Goal: Task Accomplishment & Management: Use online tool/utility

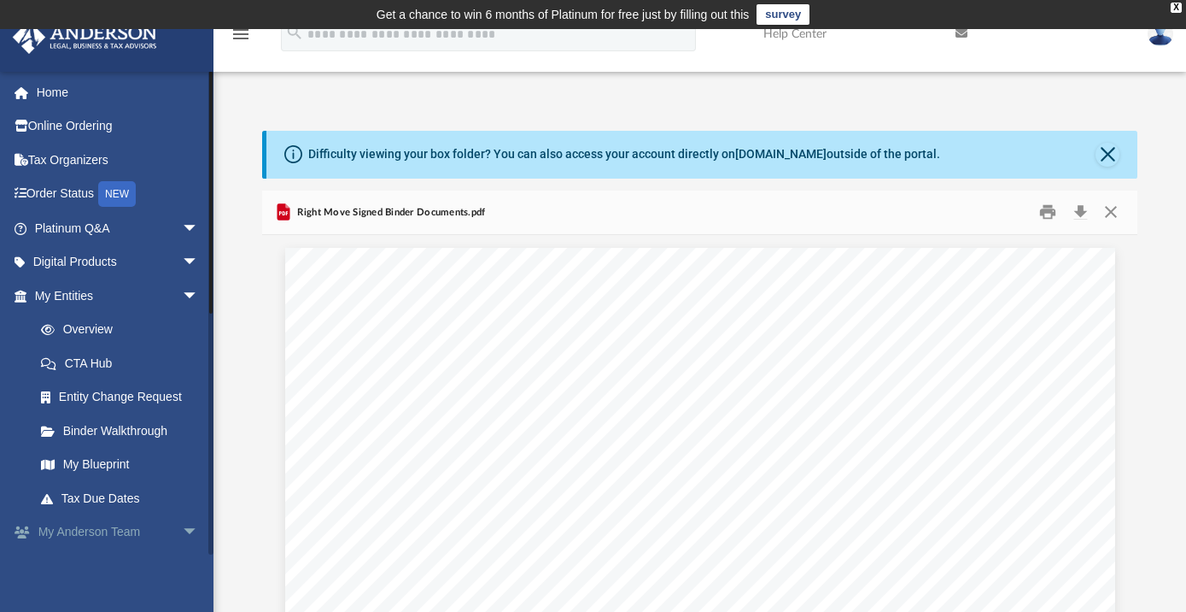
click at [182, 524] on span "arrow_drop_down" at bounding box center [199, 532] width 34 height 35
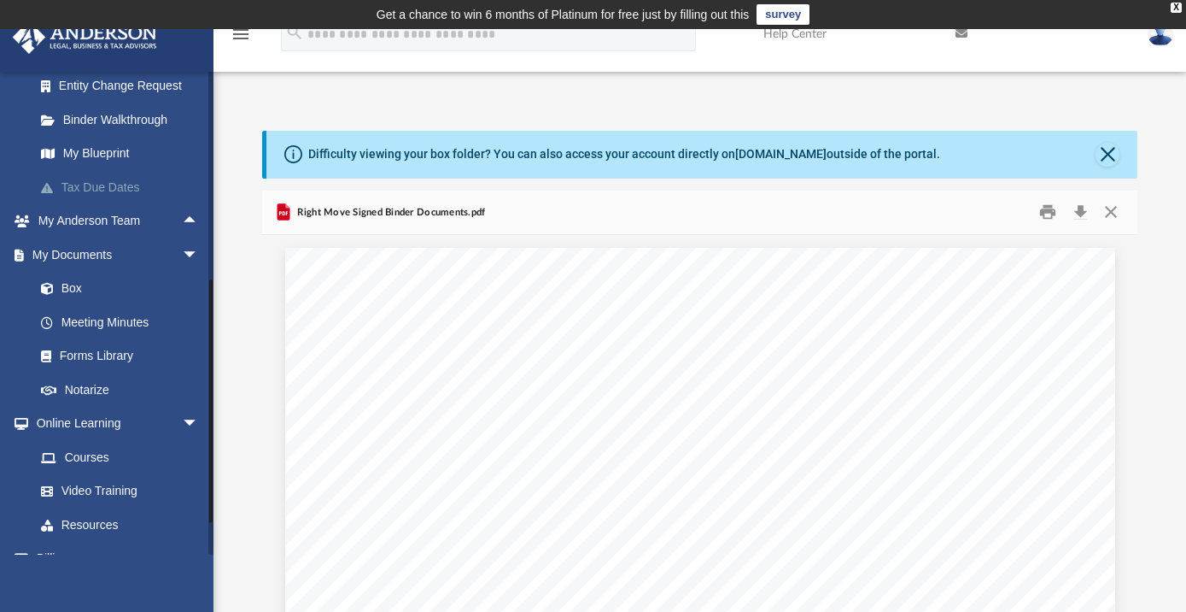
scroll to position [289, 0]
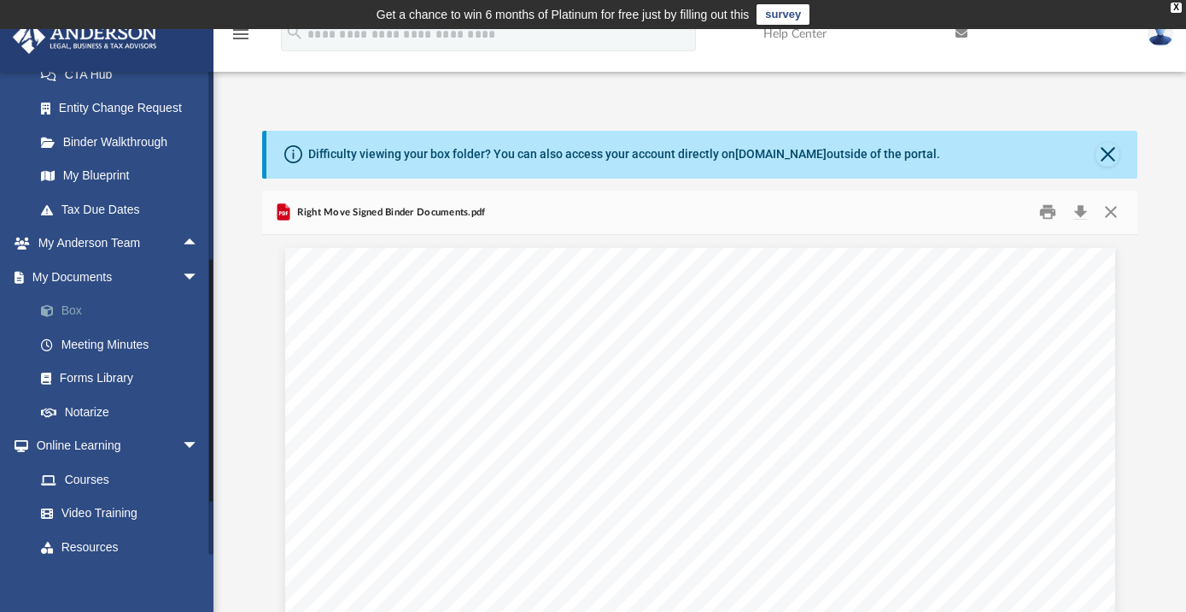
click at [70, 315] on link "Box" at bounding box center [124, 311] width 201 height 34
click at [77, 310] on link "Box" at bounding box center [124, 311] width 201 height 34
click at [79, 310] on link "Box" at bounding box center [124, 311] width 201 height 34
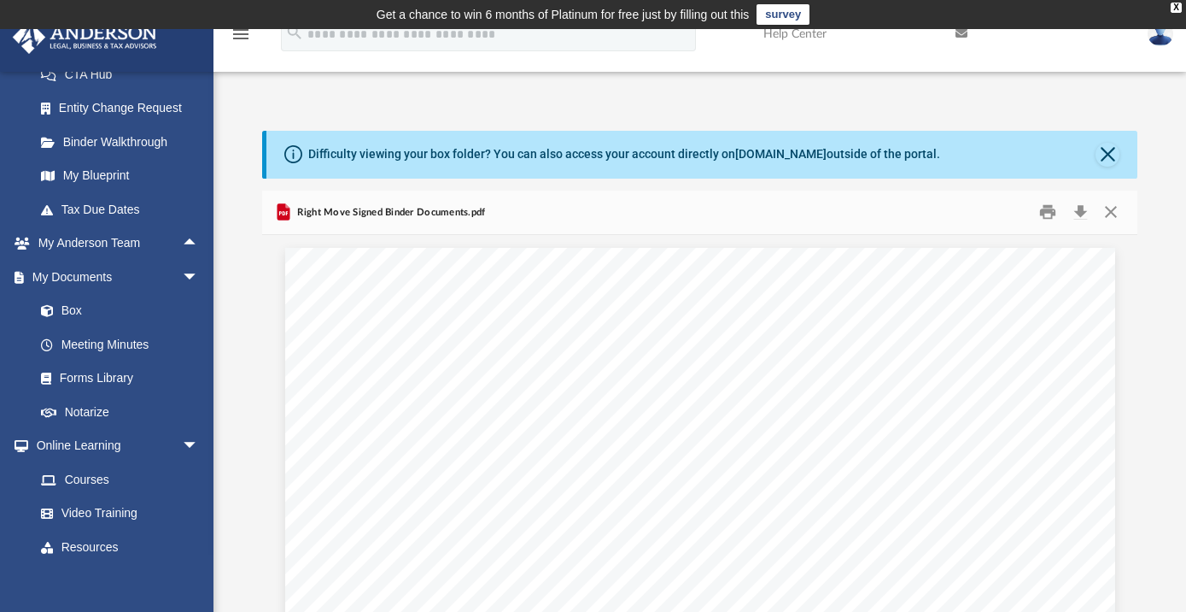
click at [238, 34] on icon "menu" at bounding box center [241, 34] width 20 height 20
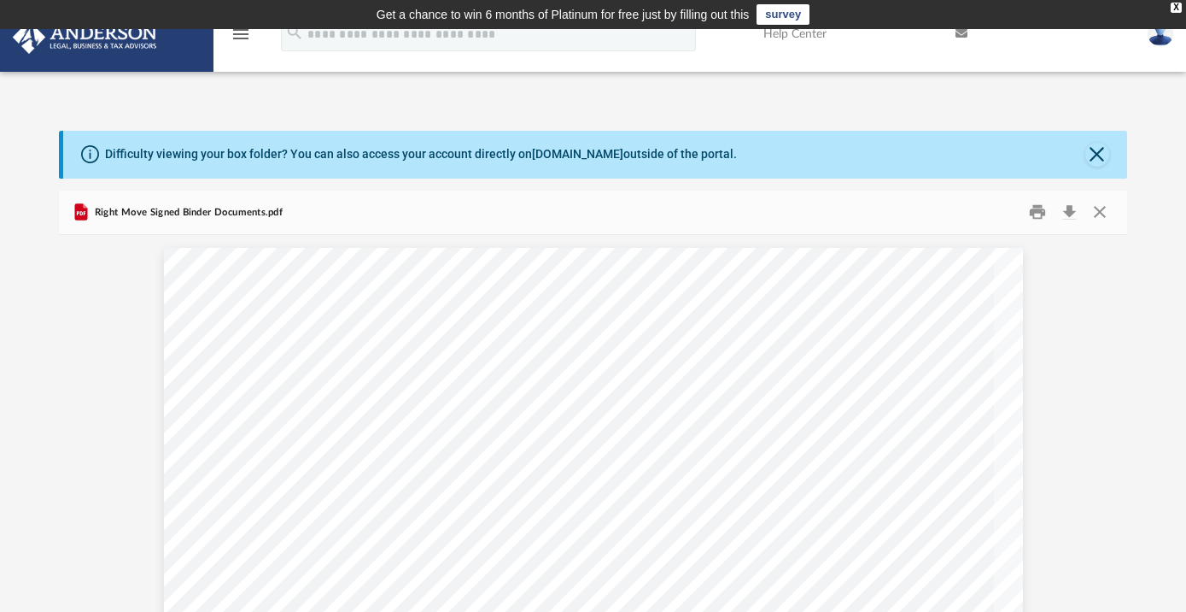
scroll to position [12, 12]
click at [242, 38] on icon "menu" at bounding box center [241, 34] width 20 height 20
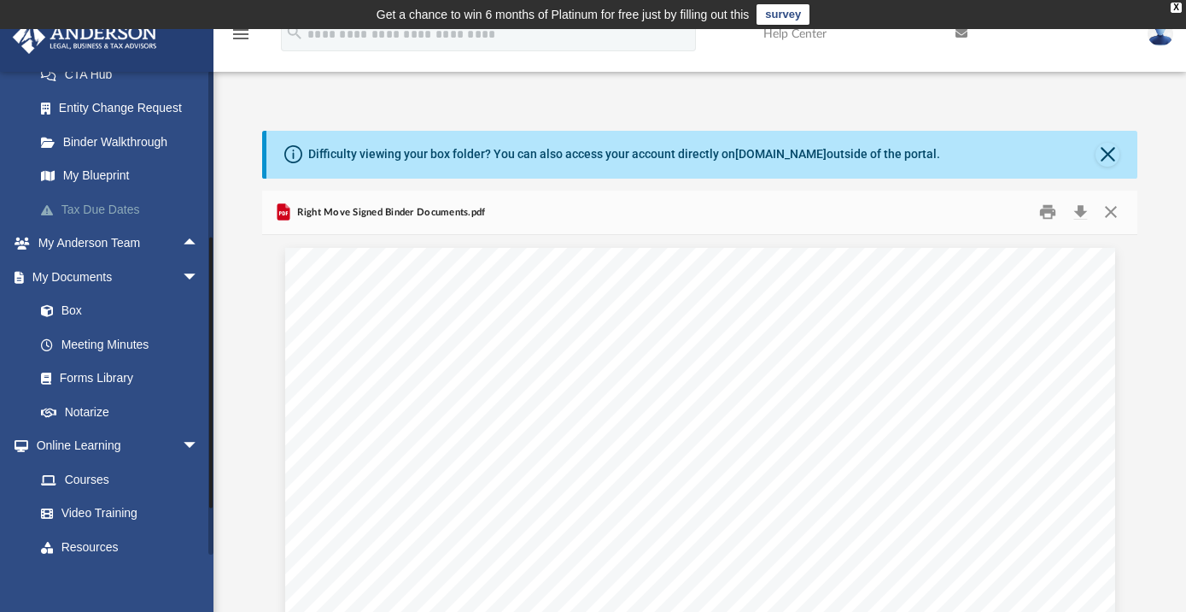
scroll to position [12, 11]
click at [1111, 217] on button "Close" at bounding box center [1111, 212] width 31 height 26
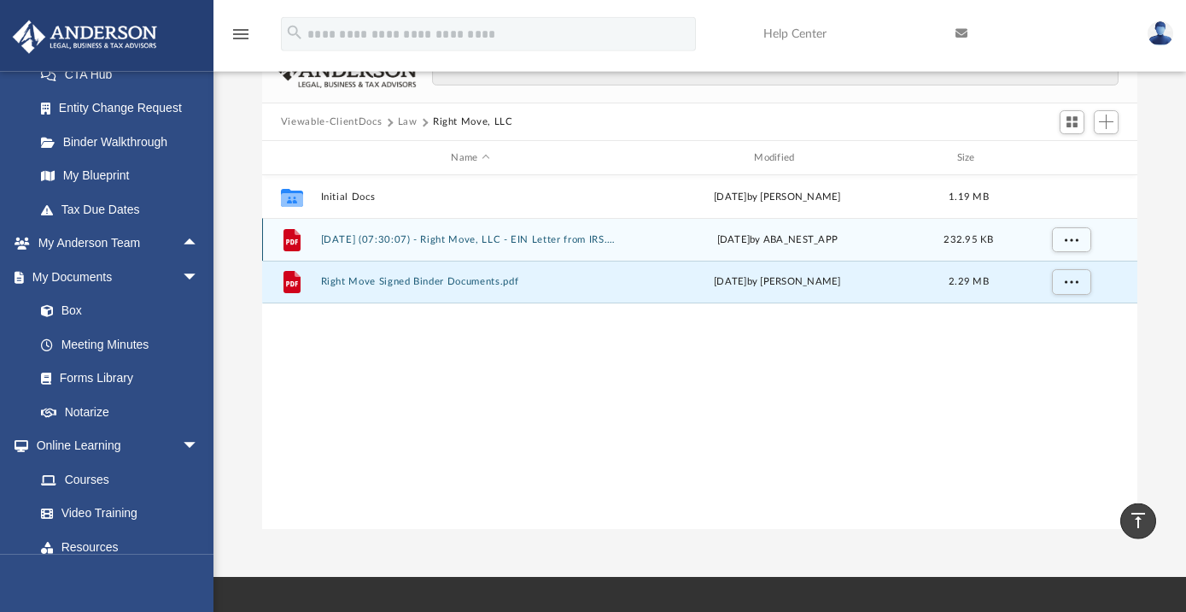
scroll to position [0, 0]
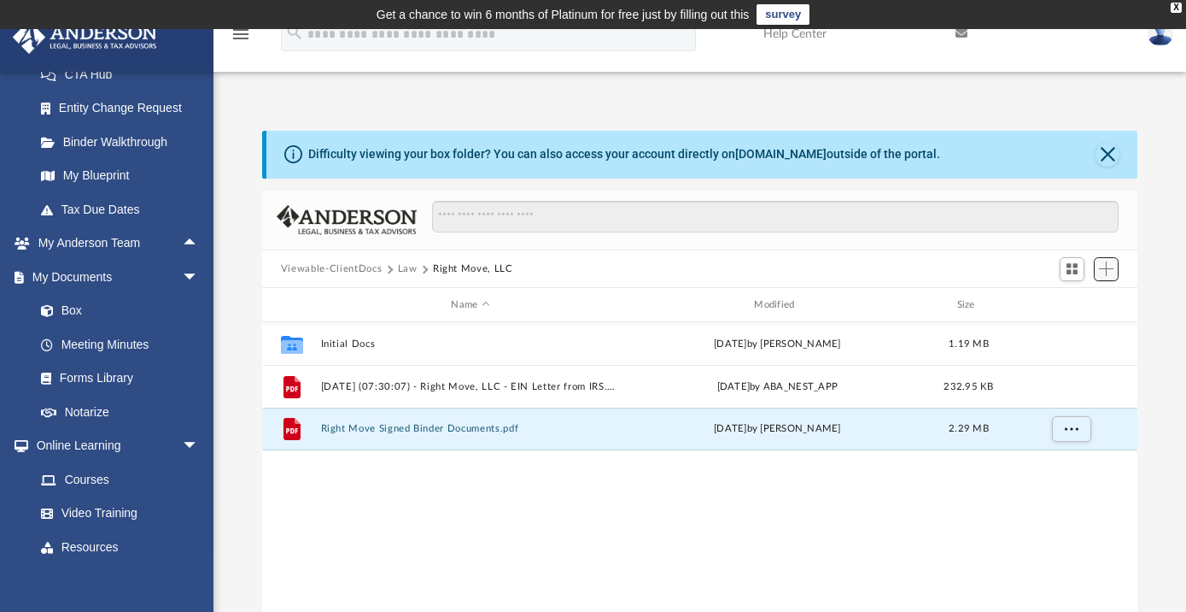
click at [1111, 271] on span "Add" at bounding box center [1106, 268] width 15 height 15
click at [1075, 306] on li "Upload" at bounding box center [1082, 303] width 55 height 18
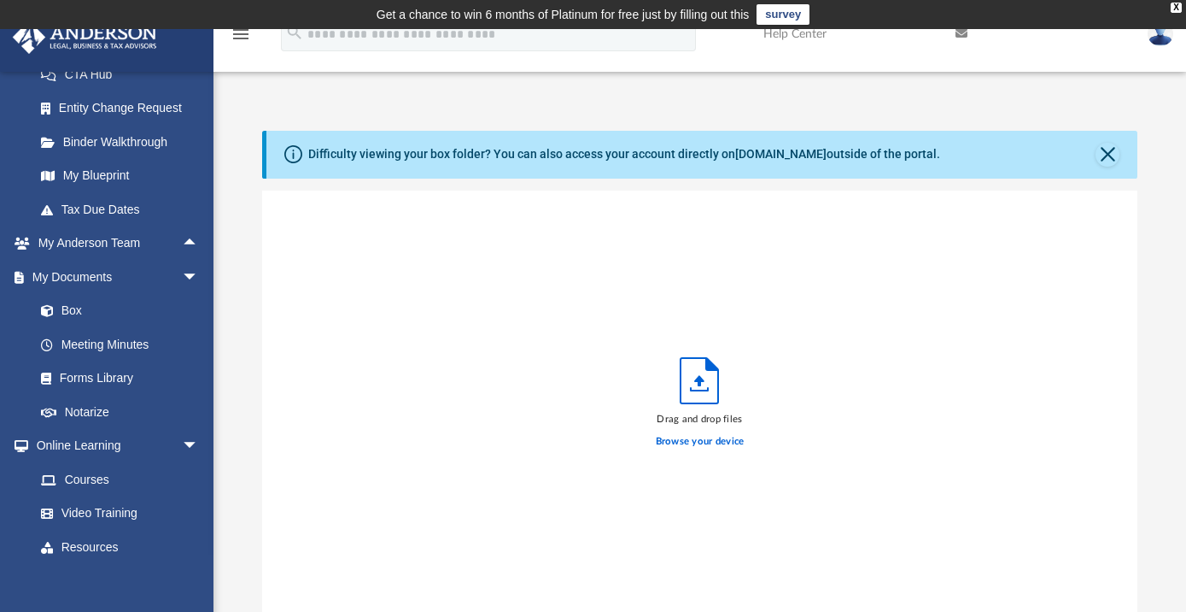
scroll to position [423, 864]
click at [699, 442] on label "Browse your device" at bounding box center [700, 441] width 89 height 15
click at [0, 0] on input "Browse your device" at bounding box center [0, 0] width 0 height 0
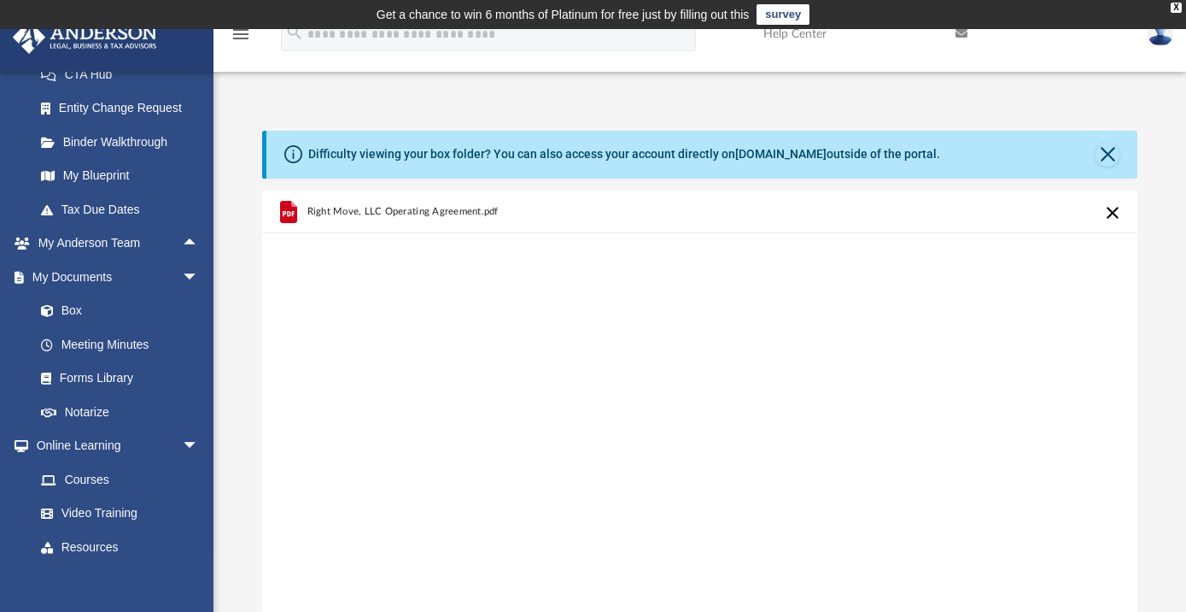
click at [331, 208] on span "Right Move, LLC Operating Agreement.pdf" at bounding box center [402, 210] width 191 height 11
click at [332, 208] on span "Right Move, LLC Operating Agreement.pdf" at bounding box center [402, 210] width 191 height 11
click at [420, 253] on div "Right Move, LLC Operating Agreement.pdf" at bounding box center [699, 407] width 875 height 434
click at [496, 212] on span "Right Move, LLC Operating Agreement.pdf" at bounding box center [402, 210] width 191 height 11
click at [293, 212] on icon "grid" at bounding box center [288, 211] width 17 height 22
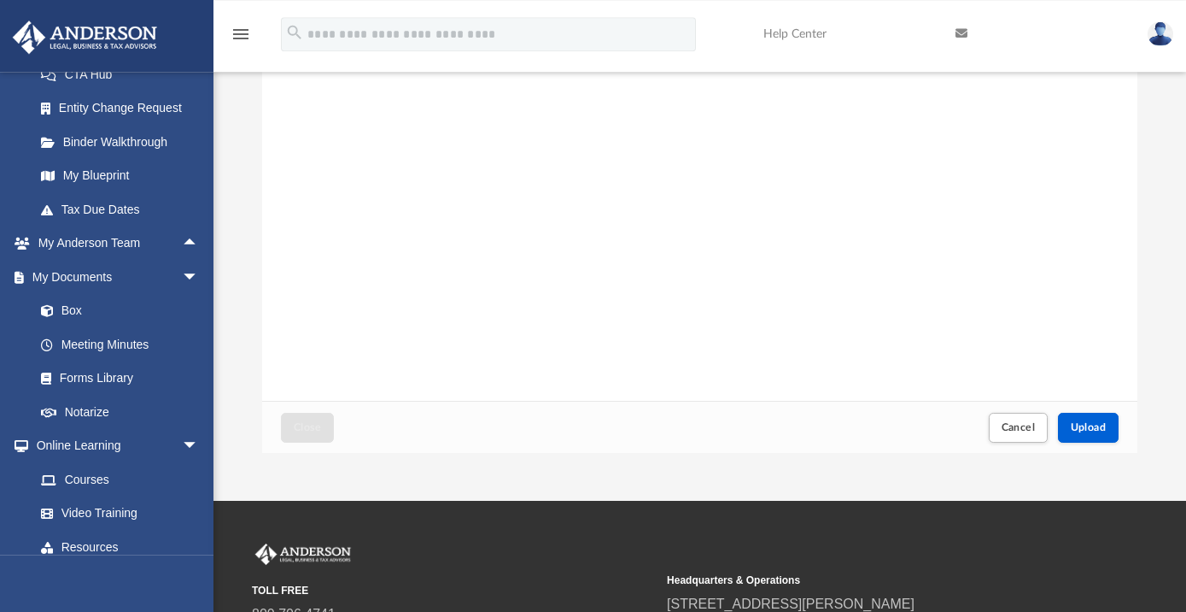
scroll to position [232, 0]
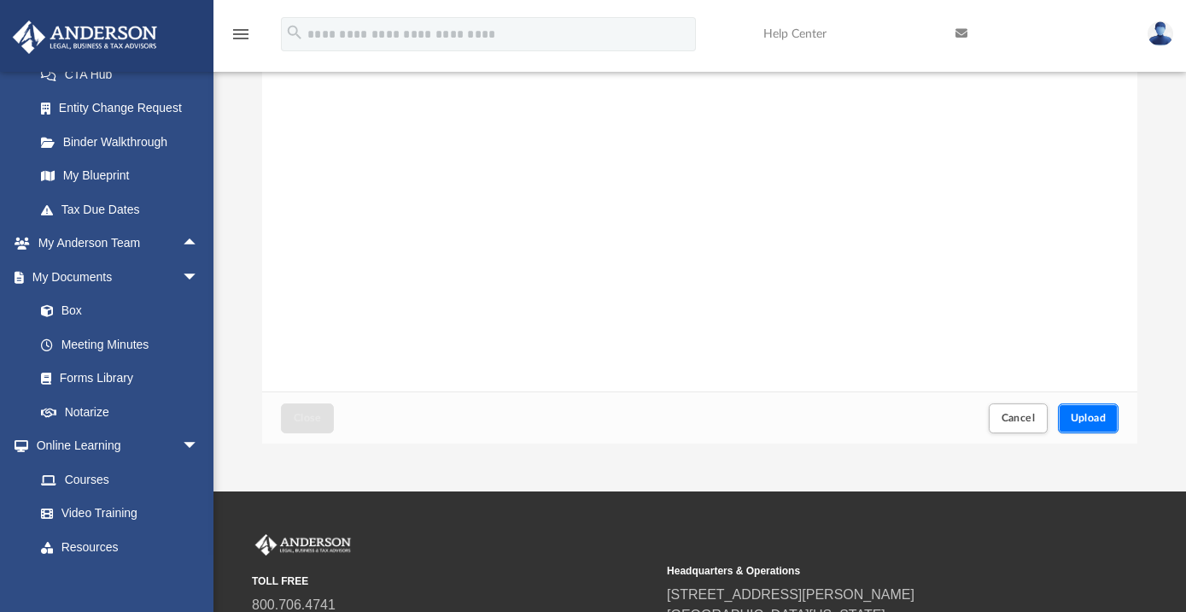
click at [1088, 419] on span "Upload" at bounding box center [1089, 418] width 36 height 10
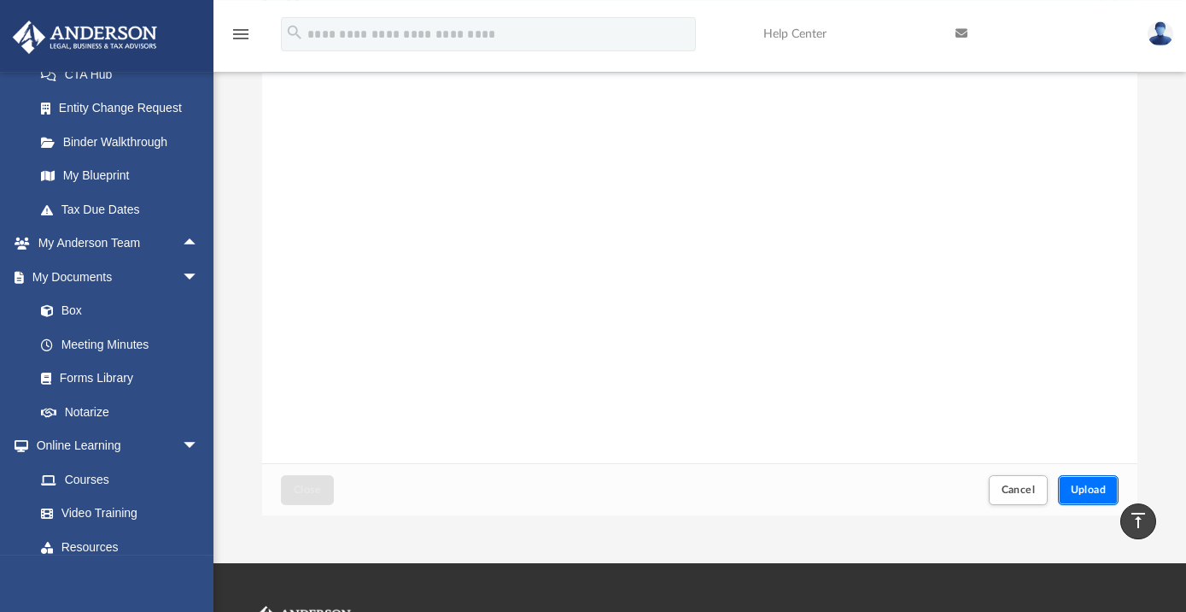
scroll to position [0, 0]
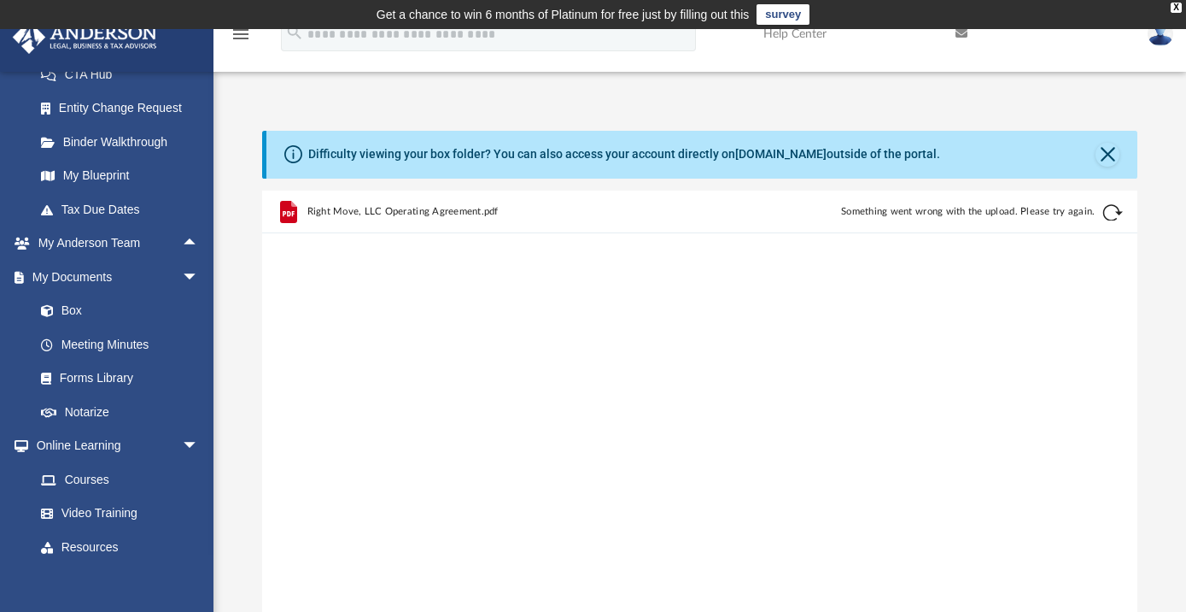
click at [399, 214] on span "Right Move, LLC Operating Agreement.pdf" at bounding box center [402, 210] width 191 height 11
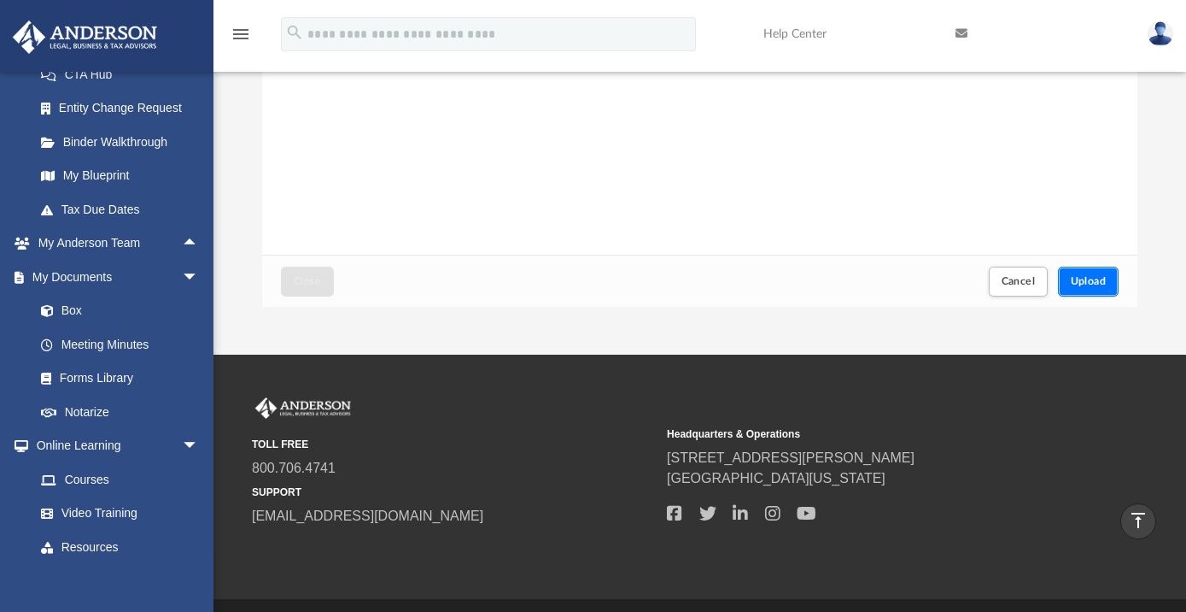
click at [1094, 284] on span "Upload" at bounding box center [1089, 281] width 36 height 10
click at [1092, 280] on span "Upload" at bounding box center [1089, 281] width 36 height 10
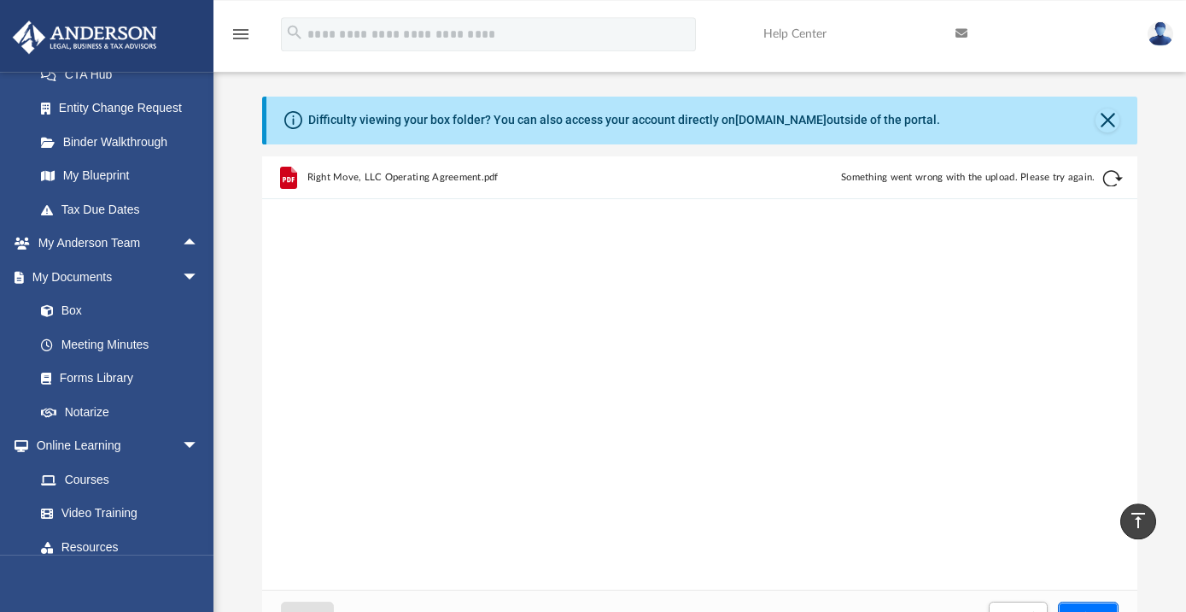
scroll to position [0, 0]
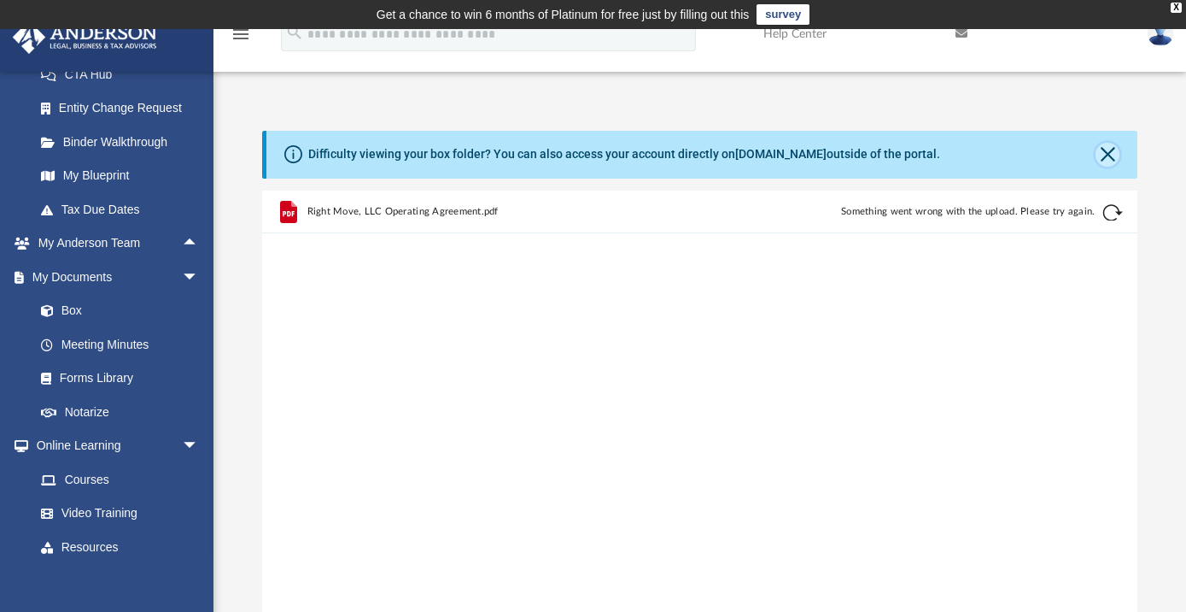
click at [1108, 154] on button "Close" at bounding box center [1108, 155] width 24 height 24
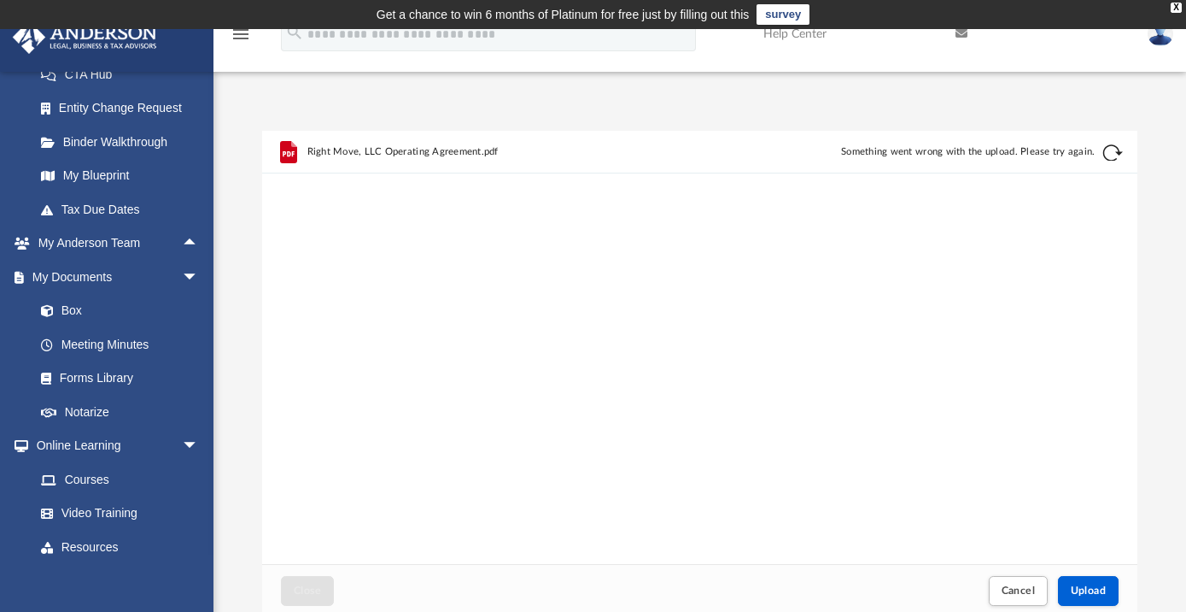
click at [466, 150] on span "Right Move, LLC Operating Agreement.pdf" at bounding box center [402, 150] width 191 height 11
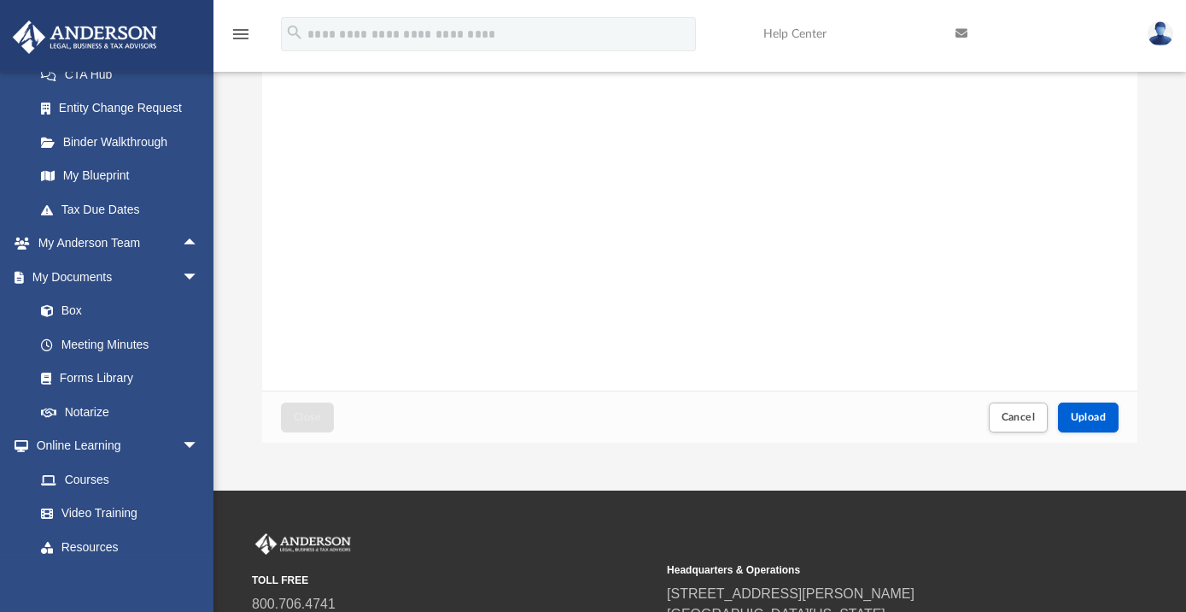
scroll to position [277, 0]
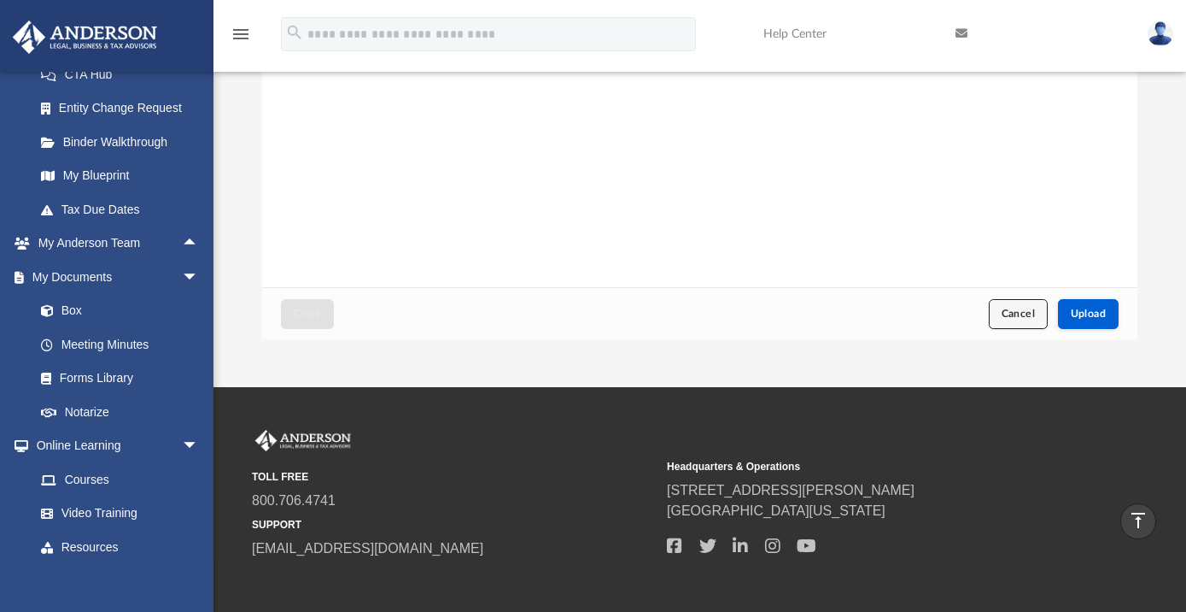
click at [1030, 317] on span "Cancel" at bounding box center [1019, 313] width 34 height 10
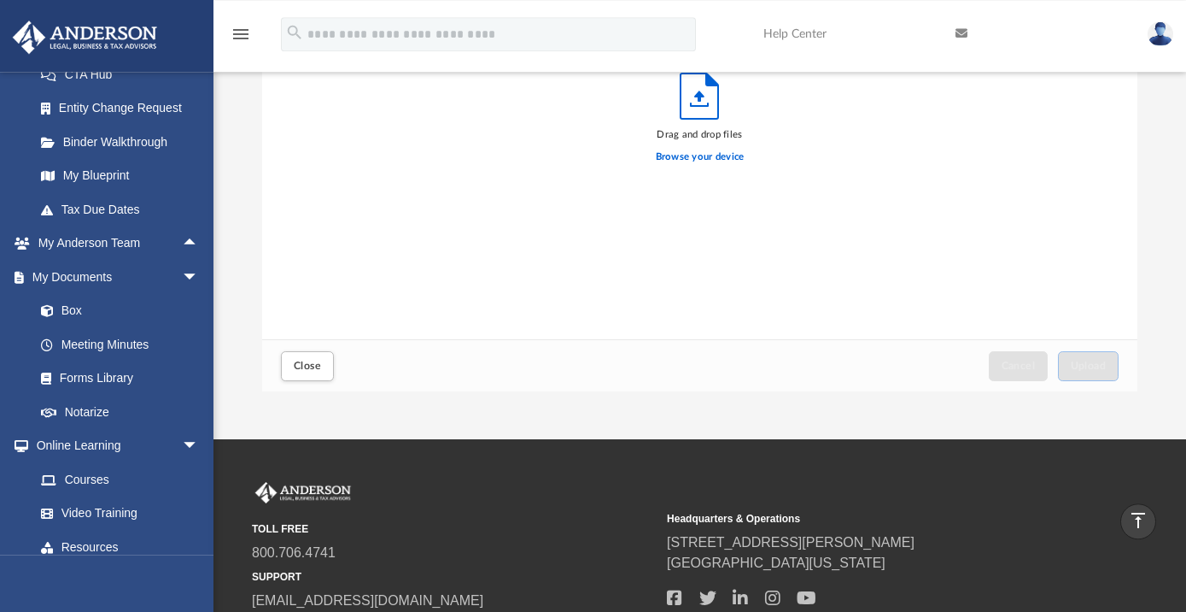
scroll to position [0, 0]
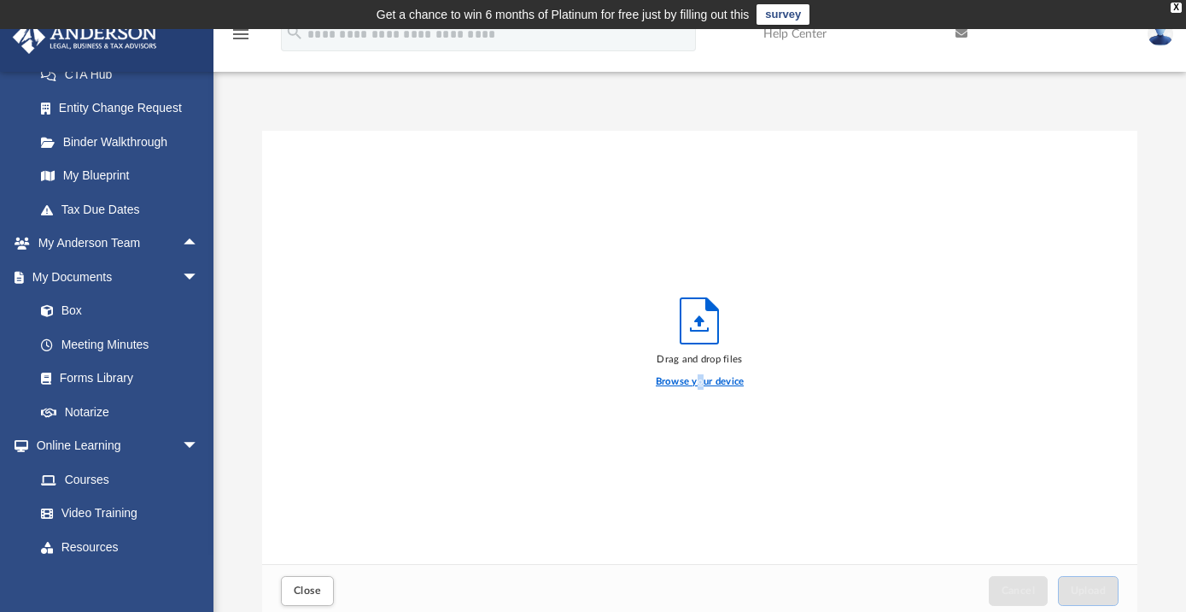
click at [700, 377] on label "Browse your device" at bounding box center [700, 381] width 89 height 15
click at [0, 0] on input "Browse your device" at bounding box center [0, 0] width 0 height 0
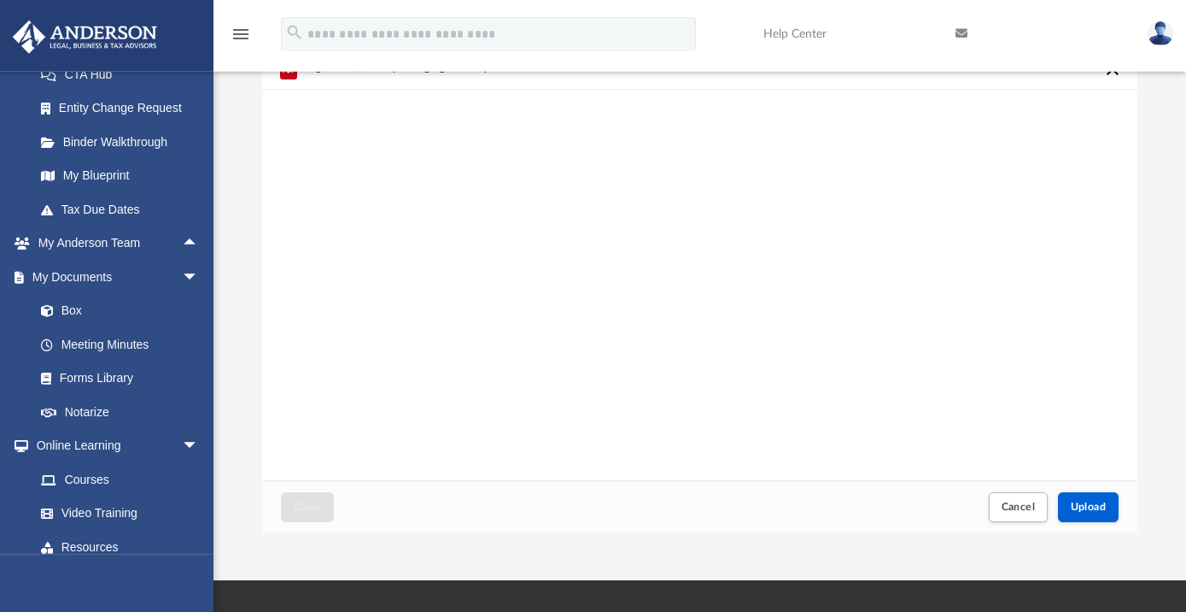
scroll to position [184, 0]
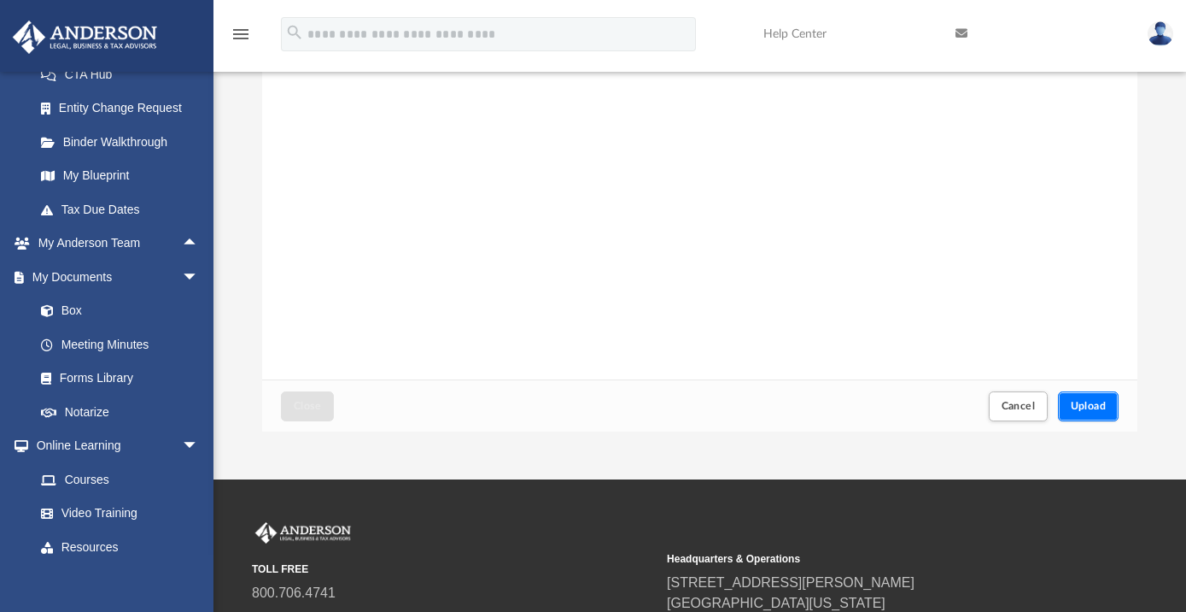
click at [1091, 405] on span "Upload" at bounding box center [1089, 406] width 36 height 10
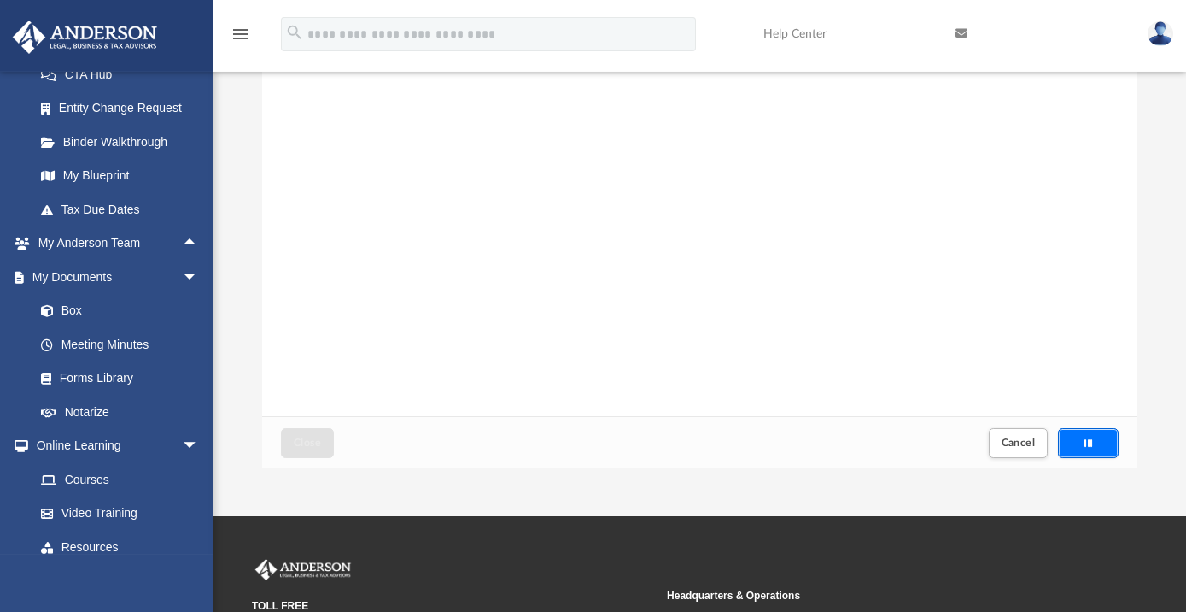
scroll to position [277, 0]
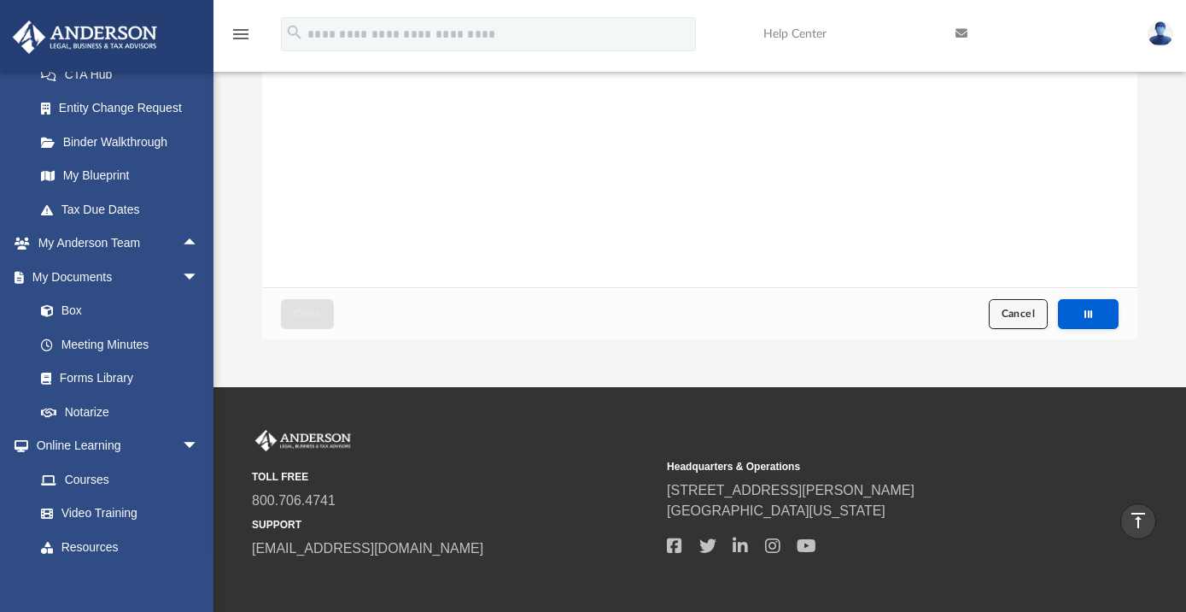
click at [1016, 316] on span "Cancel" at bounding box center [1019, 313] width 34 height 10
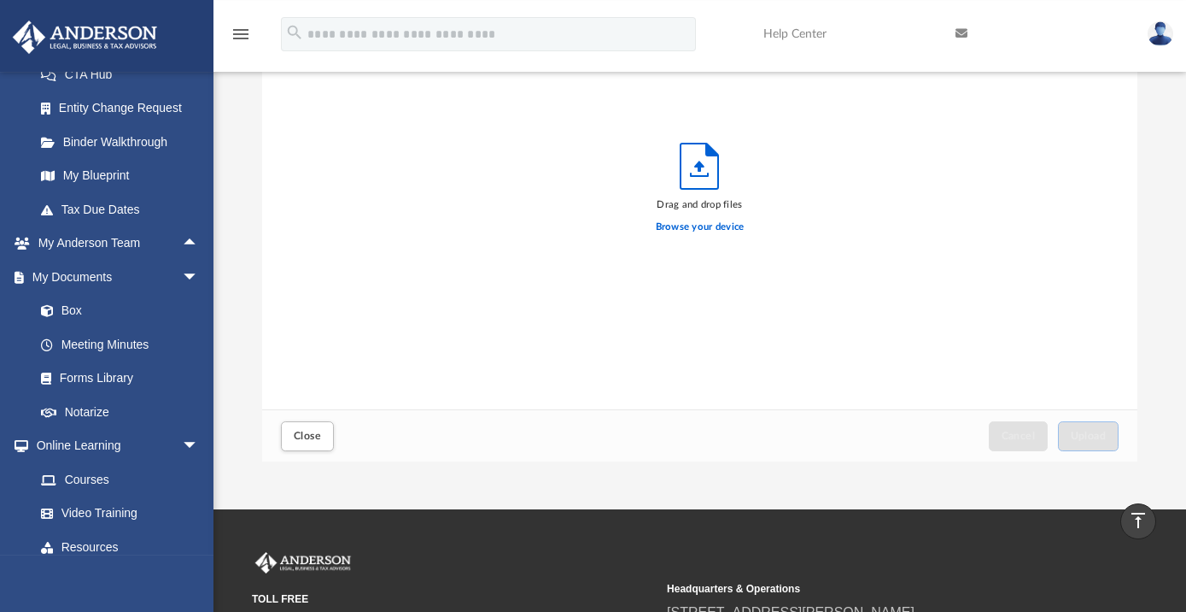
scroll to position [0, 0]
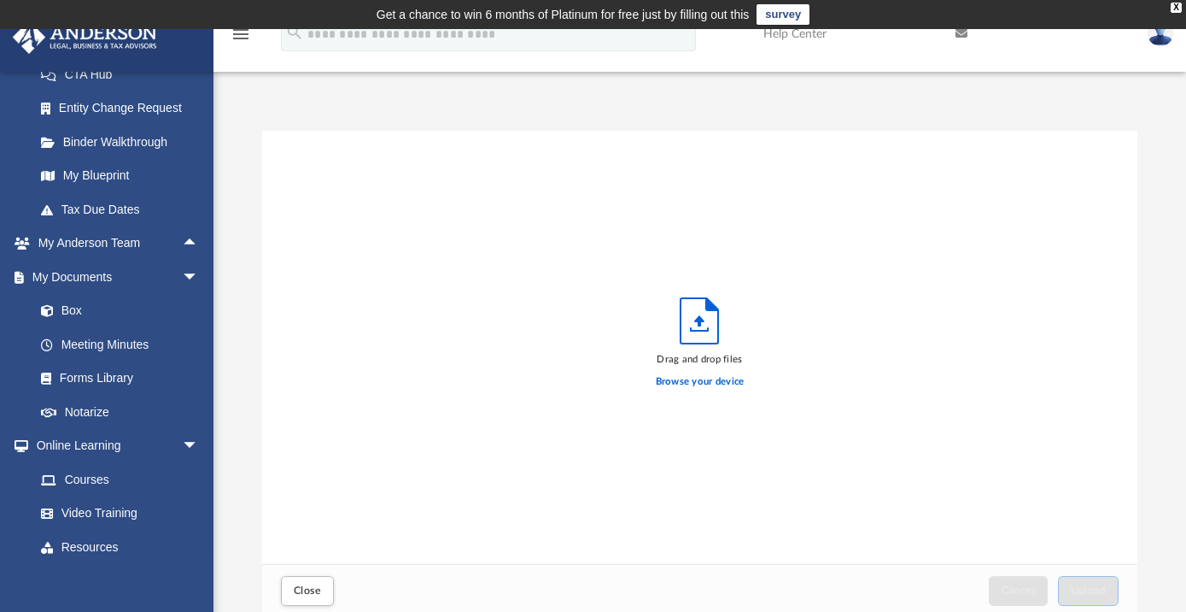
click at [700, 322] on icon "Upload" at bounding box center [700, 321] width 10 height 11
click at [705, 317] on icon "Upload" at bounding box center [700, 320] width 38 height 45
click at [801, 273] on div "Drag and drop files Browse your device" at bounding box center [699, 348] width 875 height 434
click at [690, 381] on label "Browse your device" at bounding box center [700, 381] width 89 height 15
click at [0, 0] on input "Browse your device" at bounding box center [0, 0] width 0 height 0
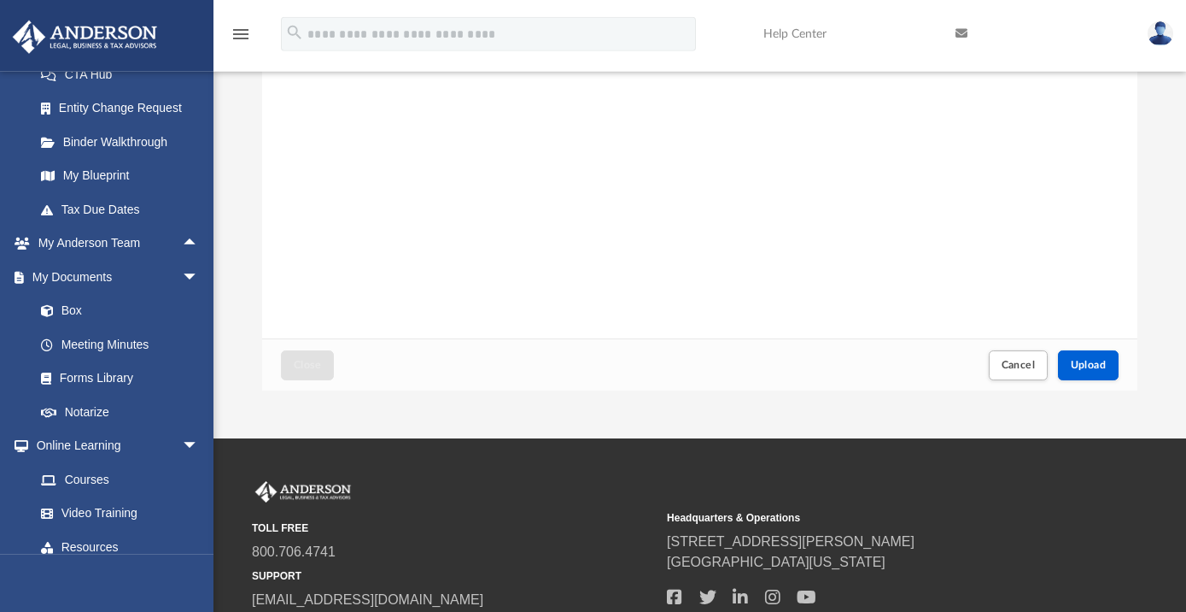
scroll to position [357, 0]
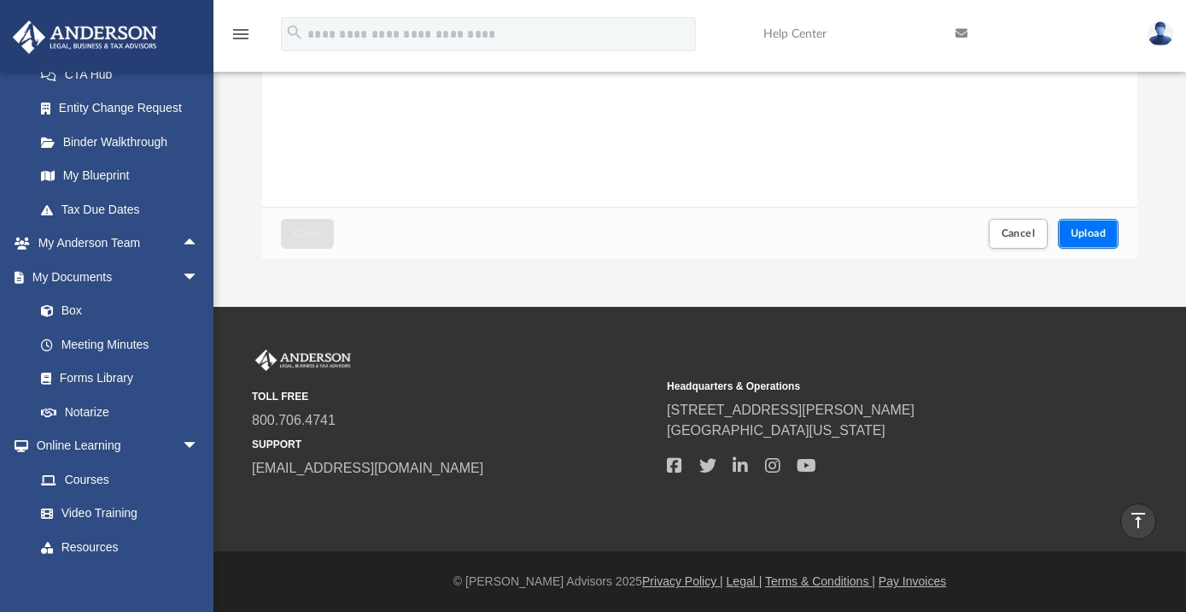
click at [1081, 236] on span "Upload" at bounding box center [1089, 233] width 36 height 10
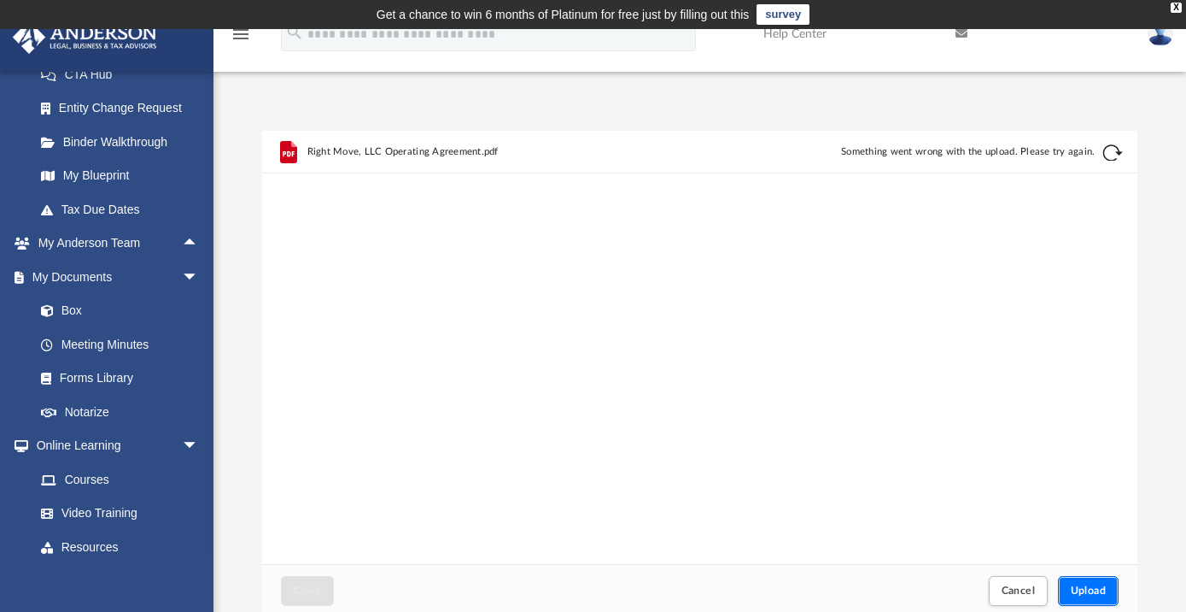
scroll to position [277, 0]
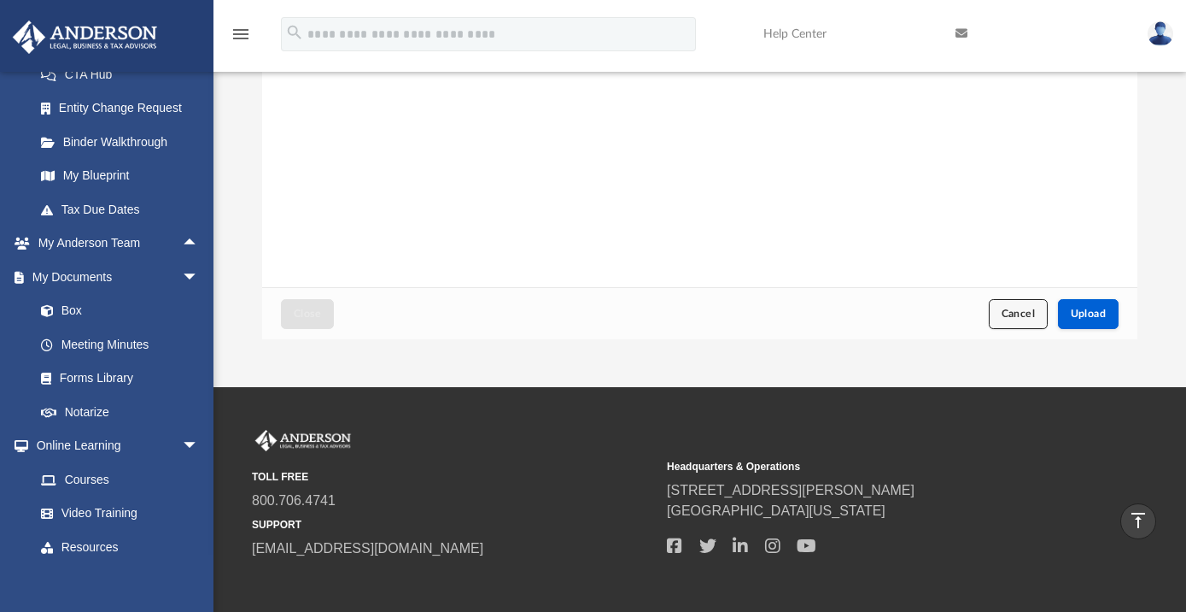
click at [1013, 318] on span "Cancel" at bounding box center [1019, 313] width 34 height 10
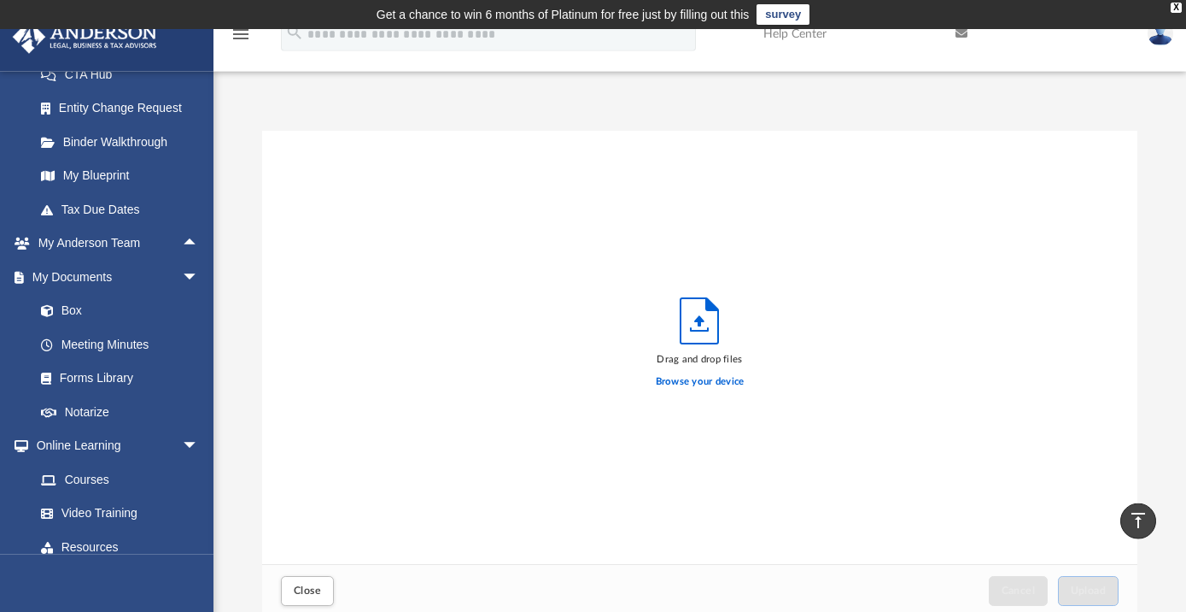
scroll to position [0, 0]
click at [75, 309] on link "Box" at bounding box center [124, 311] width 201 height 34
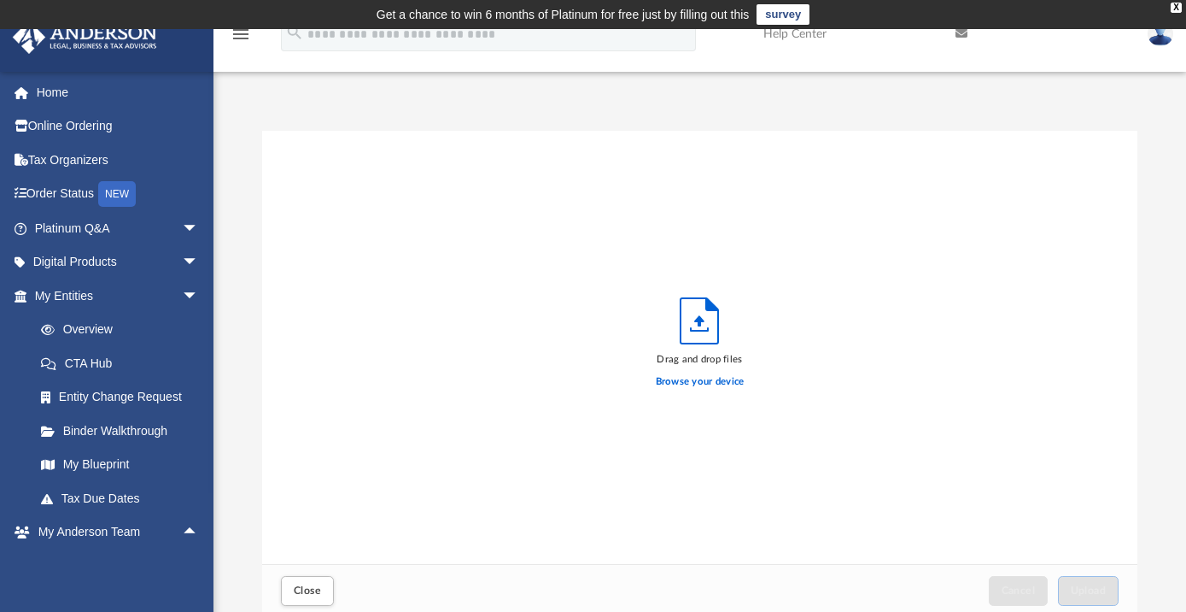
click at [240, 39] on icon "menu" at bounding box center [241, 34] width 20 height 20
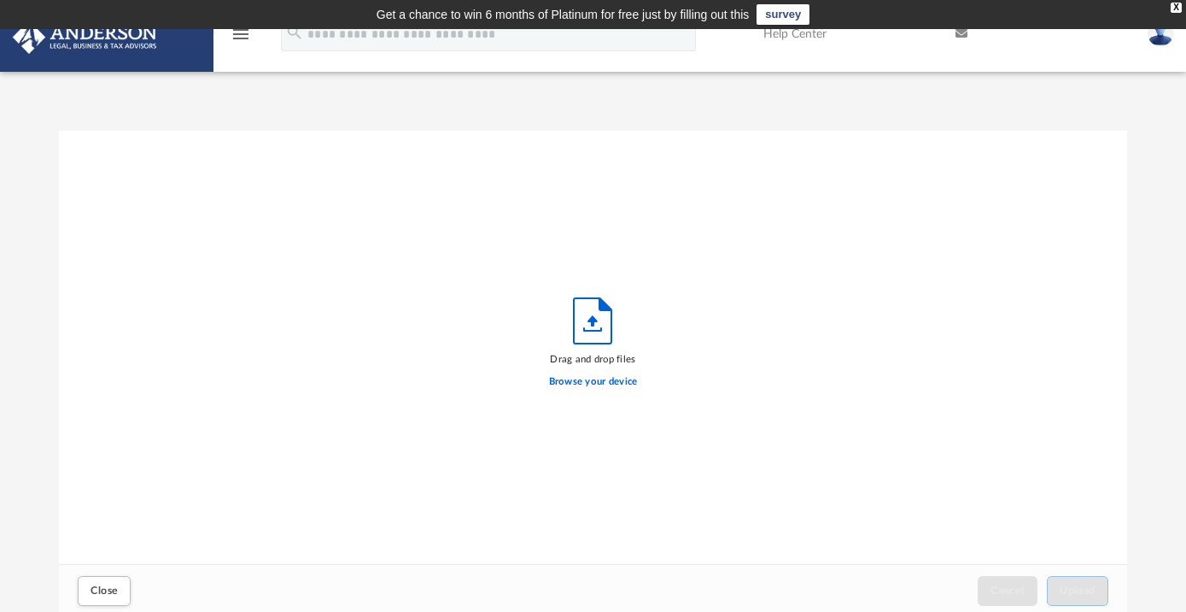
click at [244, 37] on icon "menu" at bounding box center [241, 34] width 20 height 20
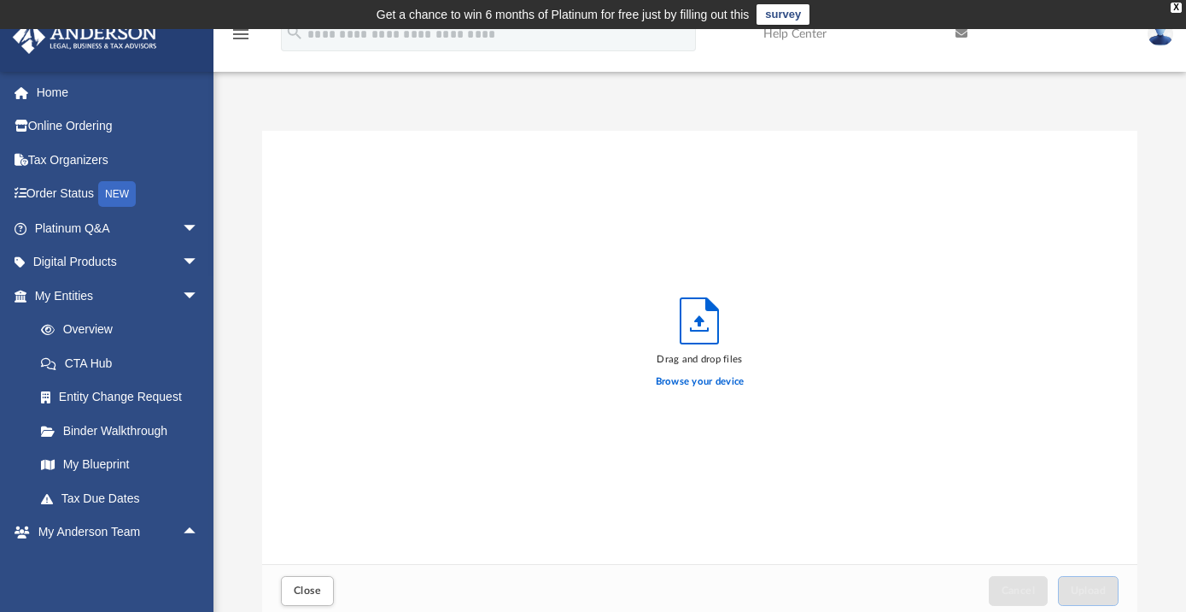
scroll to position [423, 864]
click at [244, 38] on icon "menu" at bounding box center [241, 34] width 20 height 20
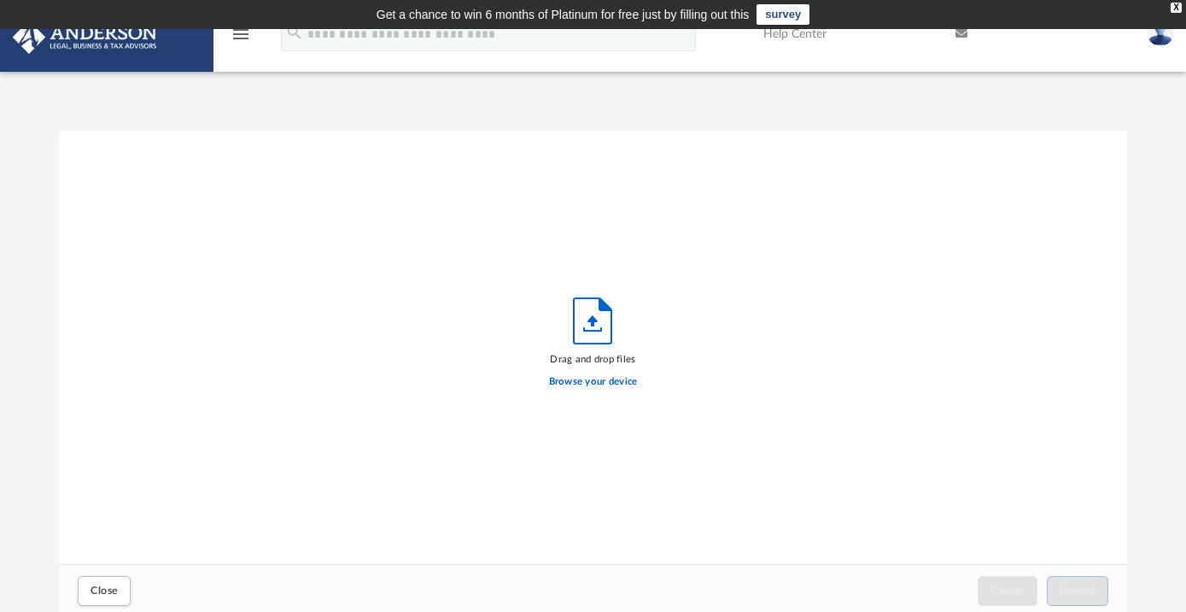
scroll to position [377, 1057]
click at [604, 387] on label "Browse your device" at bounding box center [593, 381] width 89 height 15
click at [592, 380] on label "Browse your device" at bounding box center [593, 381] width 89 height 15
click at [0, 0] on input "Browse your device" at bounding box center [0, 0] width 0 height 0
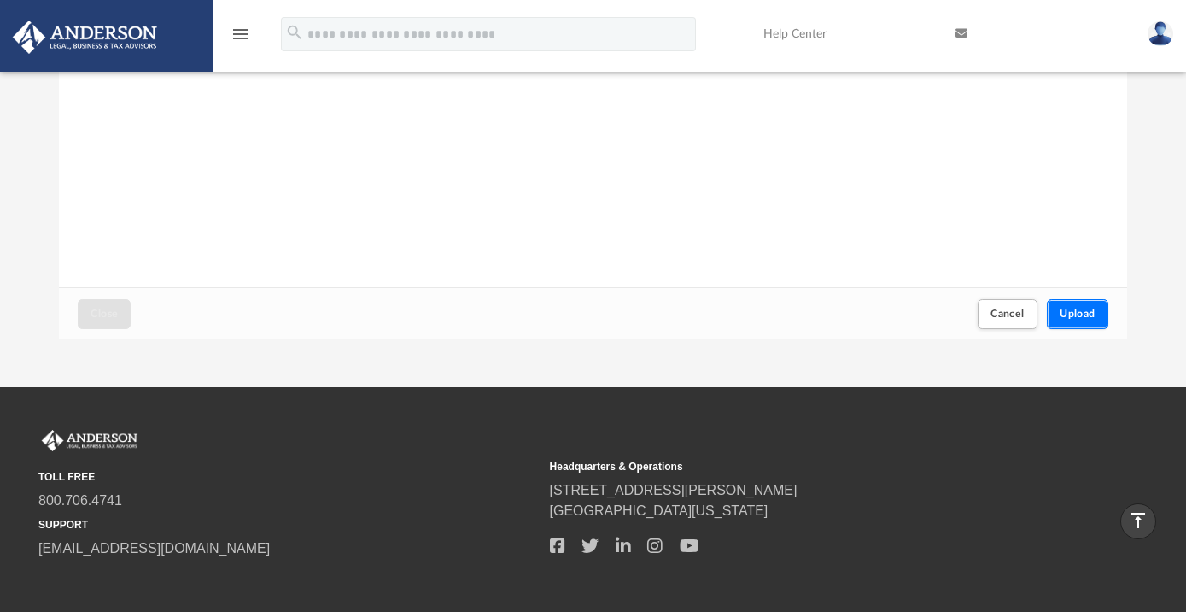
click at [1075, 312] on span "Upload" at bounding box center [1078, 313] width 36 height 10
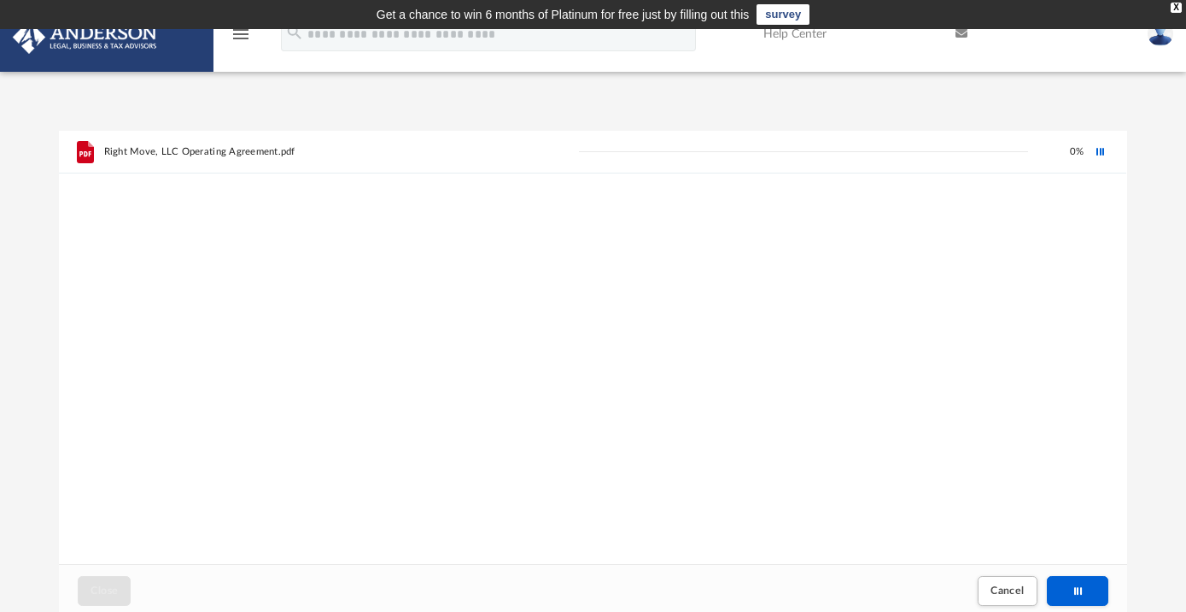
click at [809, 35] on link "Help Center" at bounding box center [847, 33] width 192 height 67
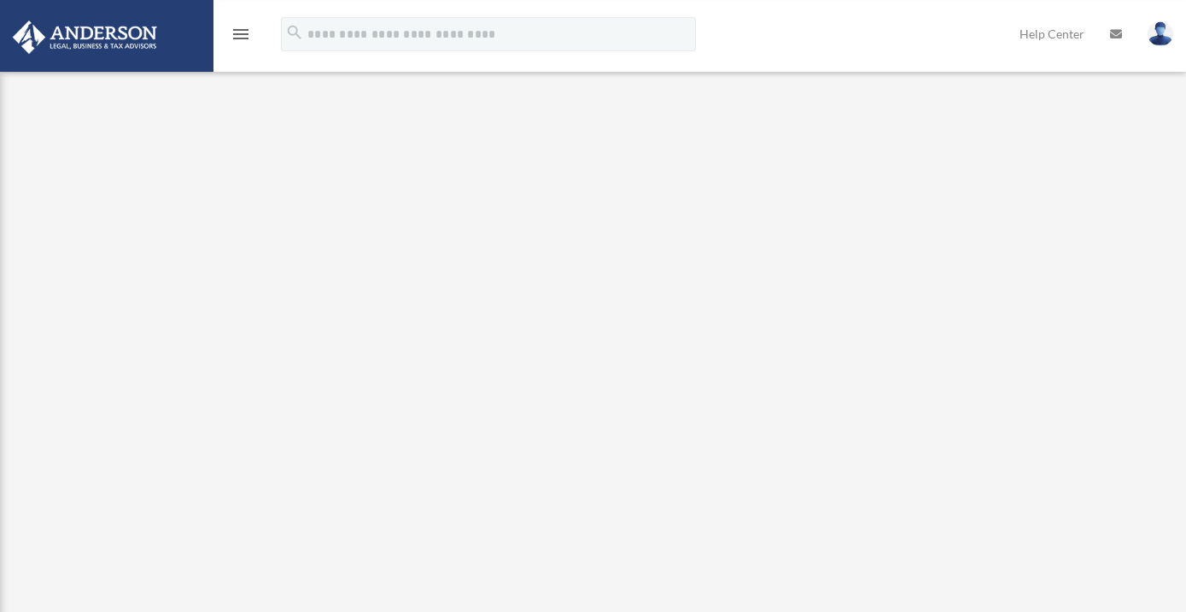
scroll to position [277, 0]
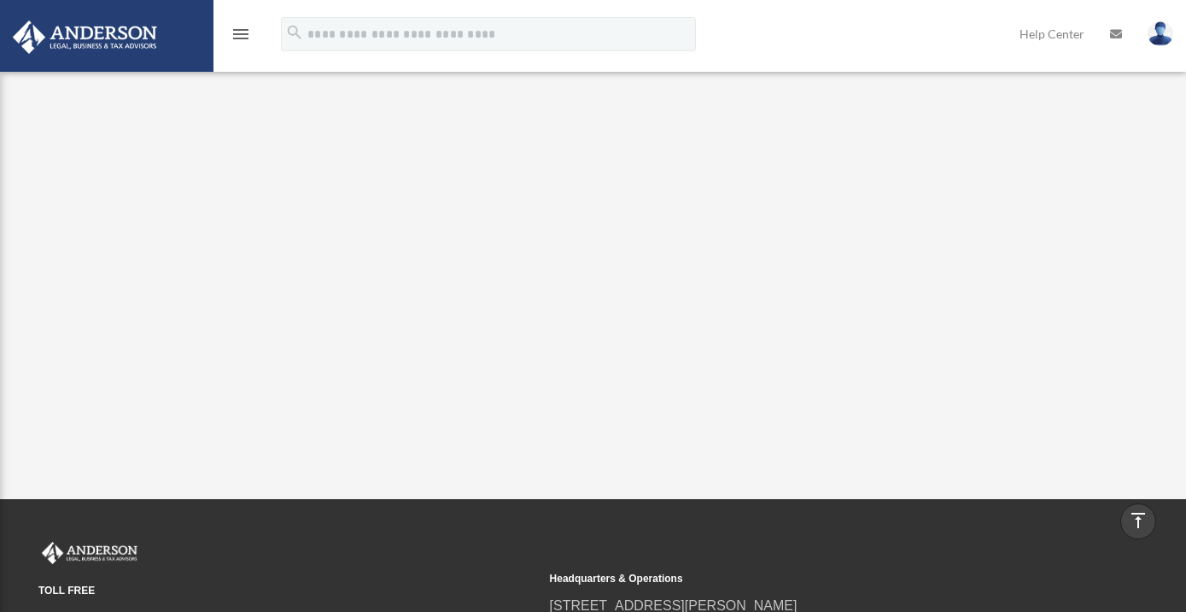
click at [77, 43] on img at bounding box center [85, 36] width 155 height 33
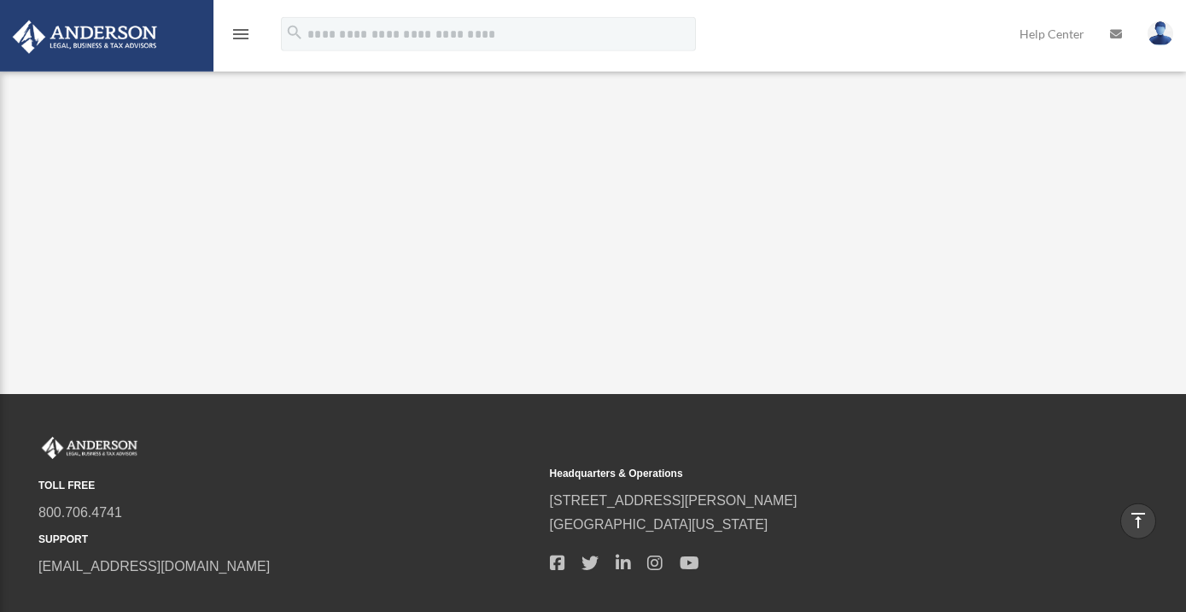
scroll to position [0, 0]
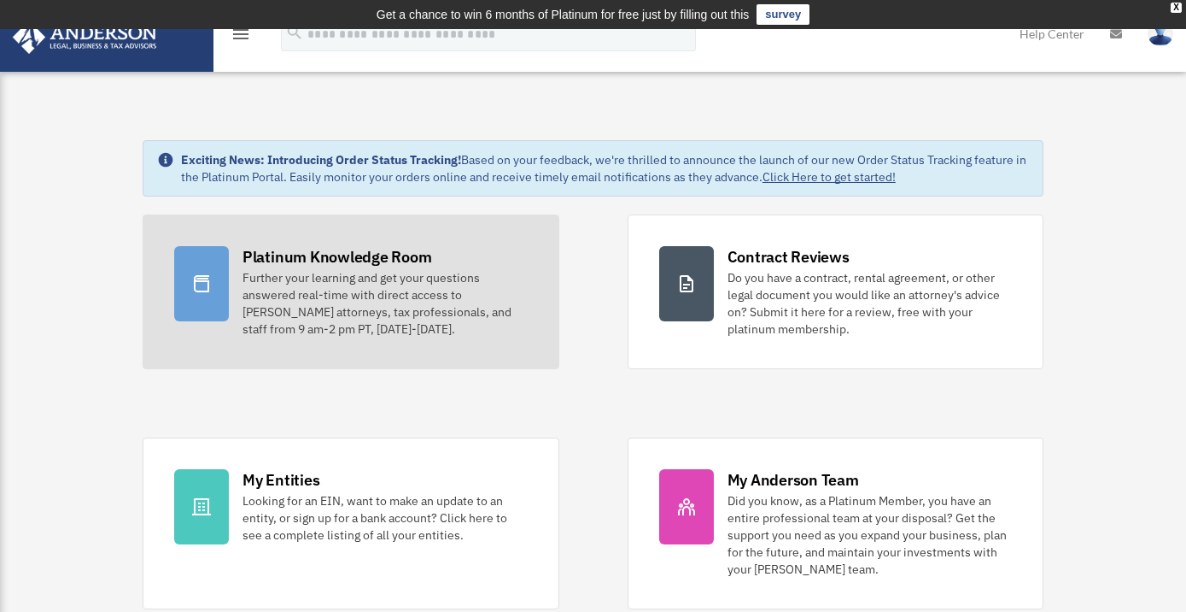
click at [309, 279] on div "Further your learning and get your questions answered real-time with direct acc…" at bounding box center [385, 303] width 285 height 68
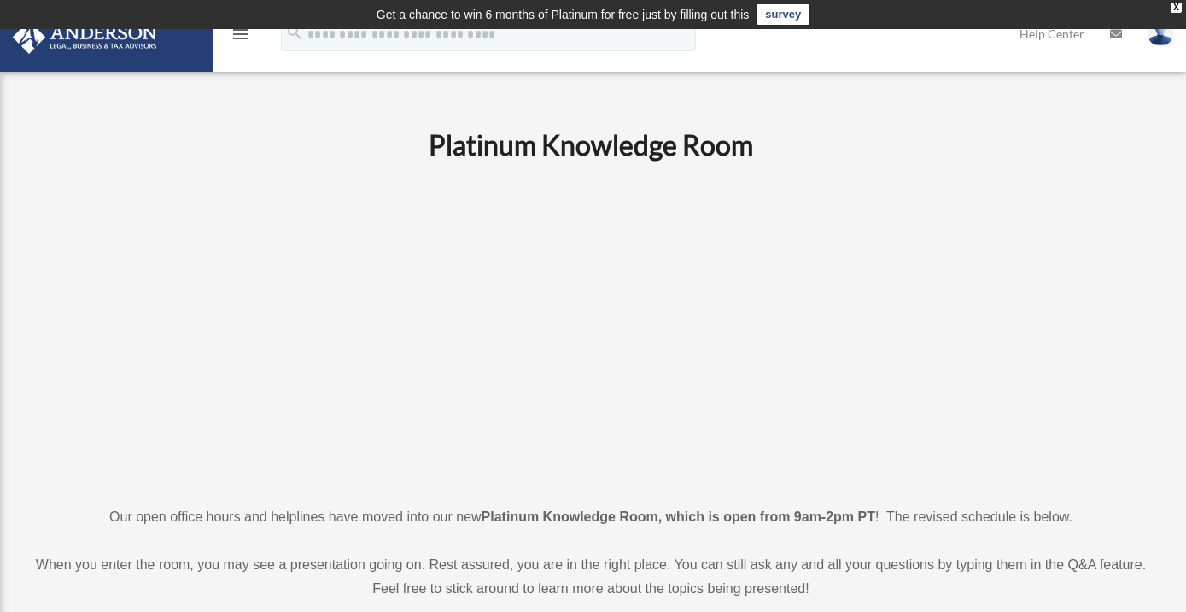
click at [240, 38] on icon "menu" at bounding box center [241, 34] width 20 height 20
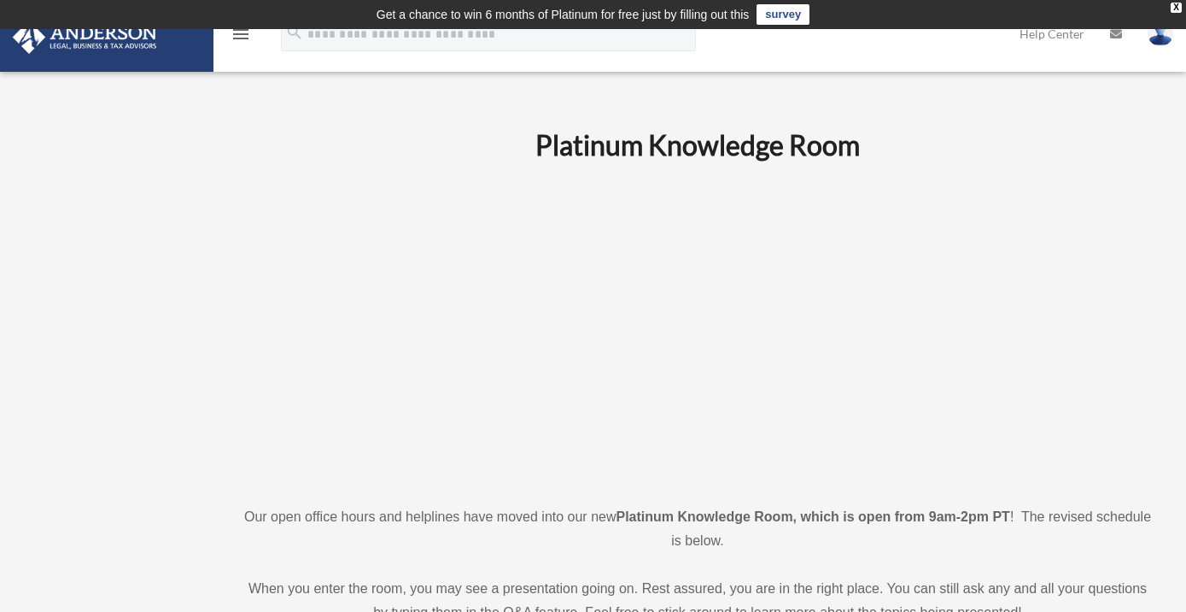
click at [242, 38] on icon "menu" at bounding box center [241, 34] width 20 height 20
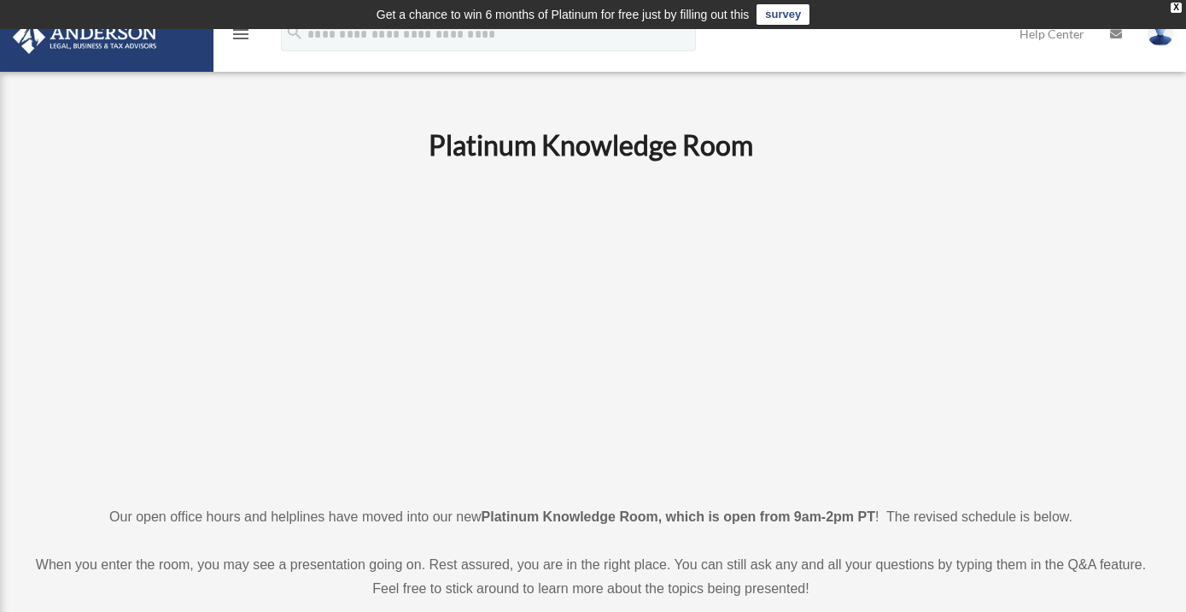
click at [243, 36] on icon "menu" at bounding box center [241, 34] width 20 height 20
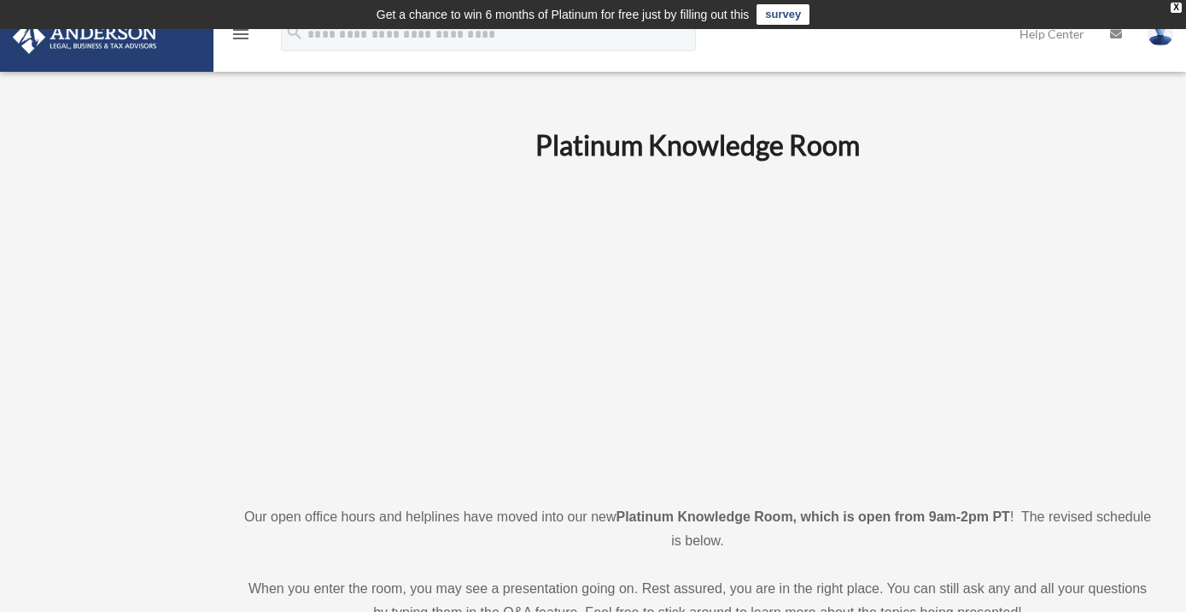
click at [249, 32] on icon "menu" at bounding box center [241, 34] width 20 height 20
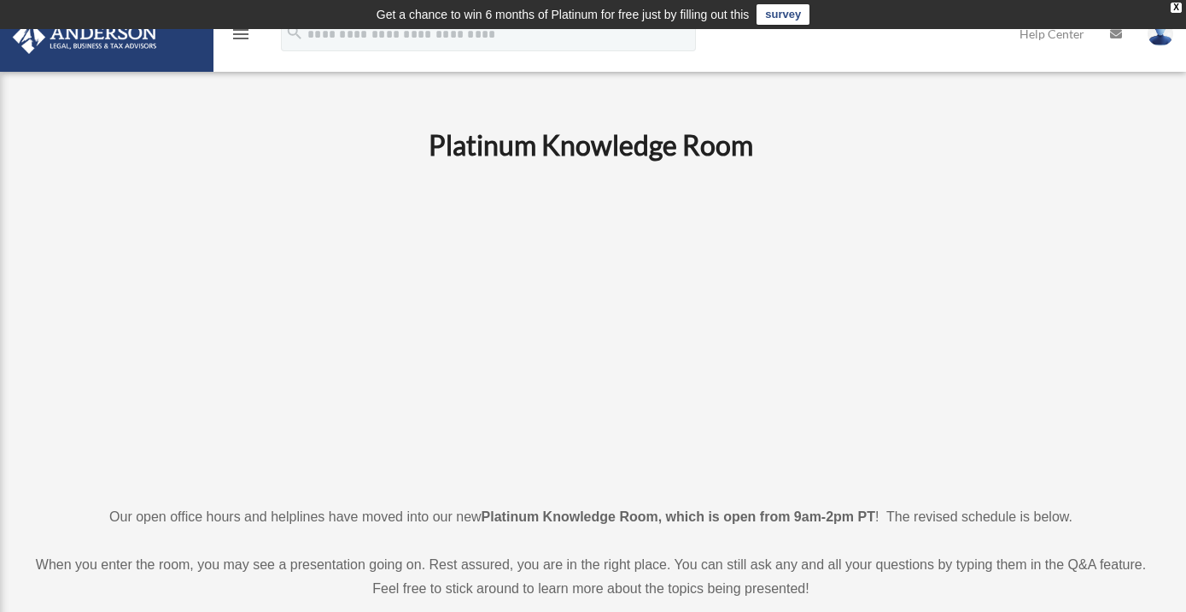
click at [235, 32] on icon "menu" at bounding box center [241, 34] width 20 height 20
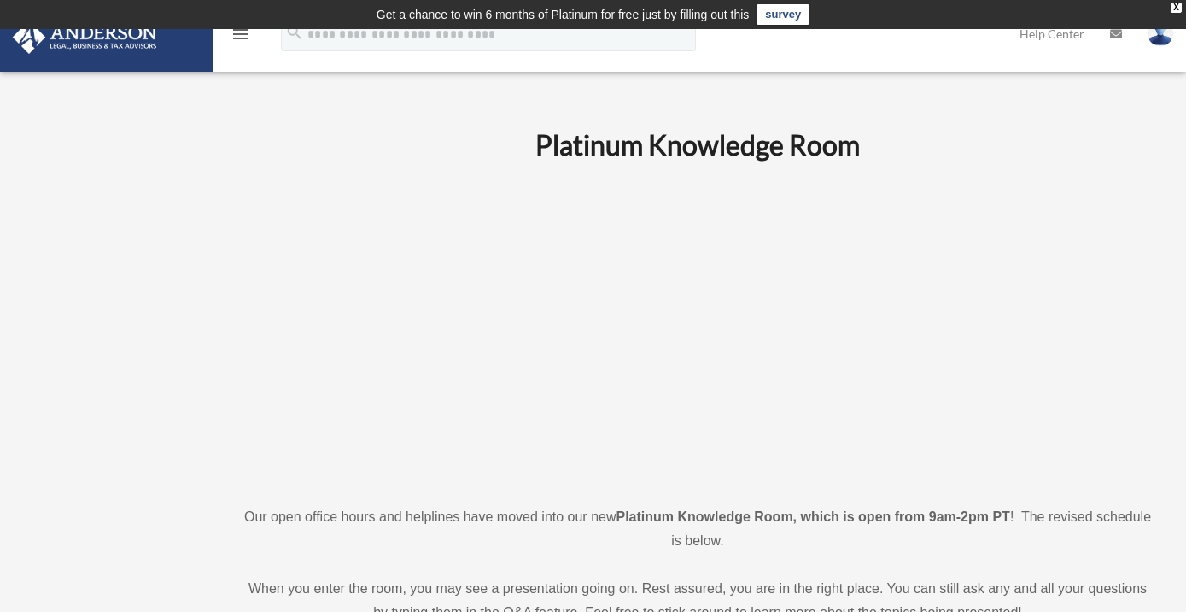
drag, startPoint x: 84, startPoint y: 154, endPoint x: 86, endPoint y: 185, distance: 31.7
click at [246, 34] on icon "menu" at bounding box center [241, 34] width 20 height 20
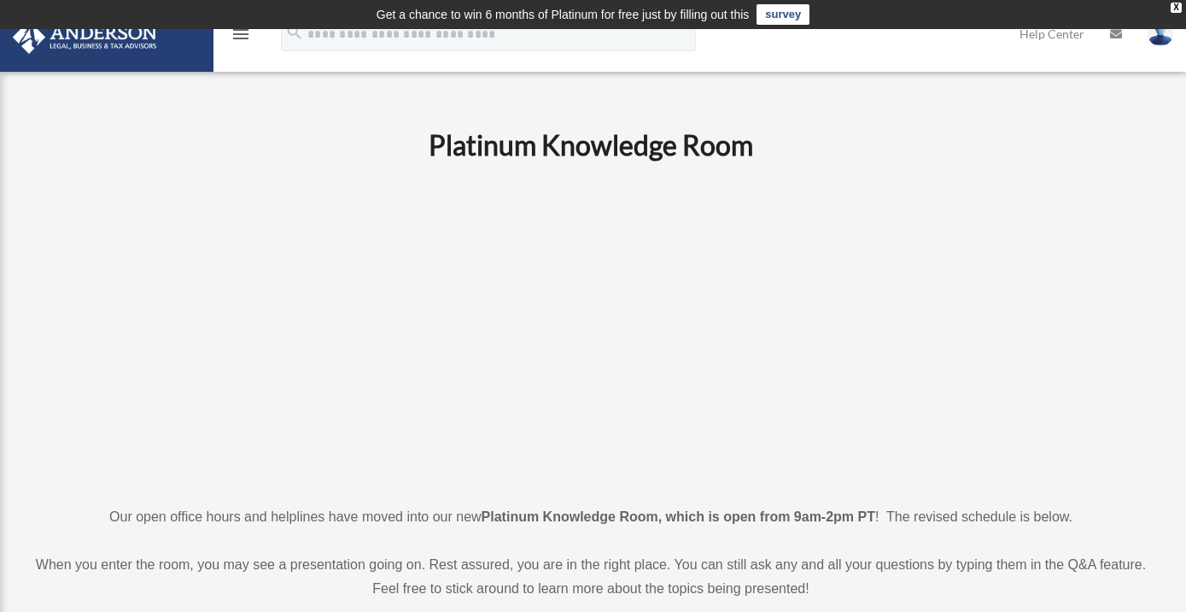
click at [253, 30] on div "menu" at bounding box center [241, 35] width 55 height 44
click at [245, 31] on icon "menu" at bounding box center [241, 34] width 20 height 20
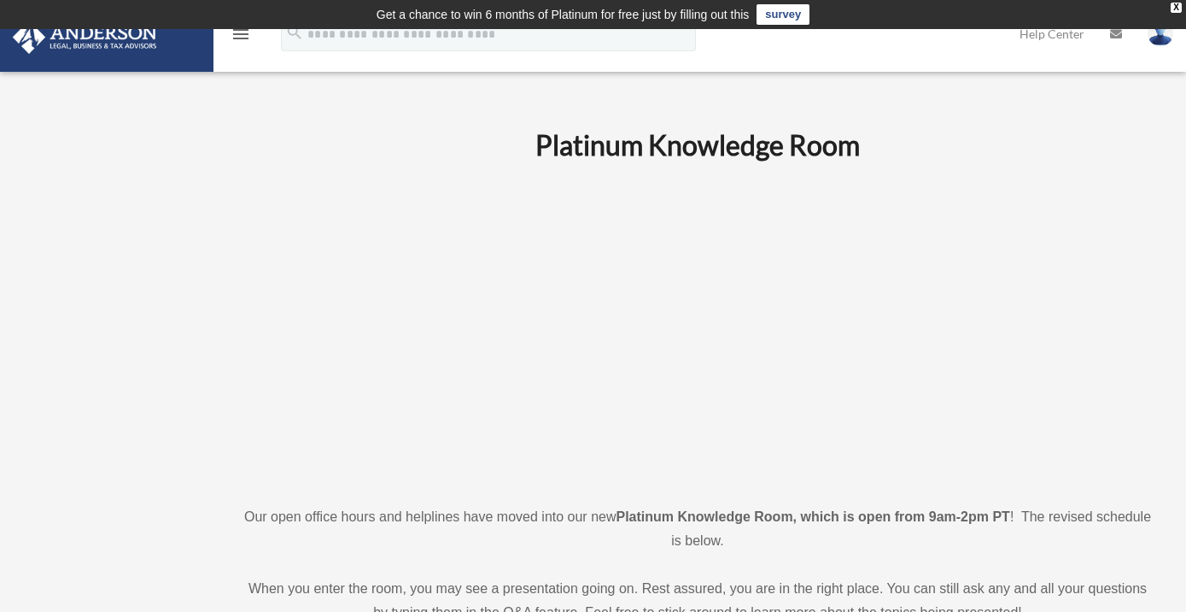
click at [244, 32] on icon "menu" at bounding box center [241, 34] width 20 height 20
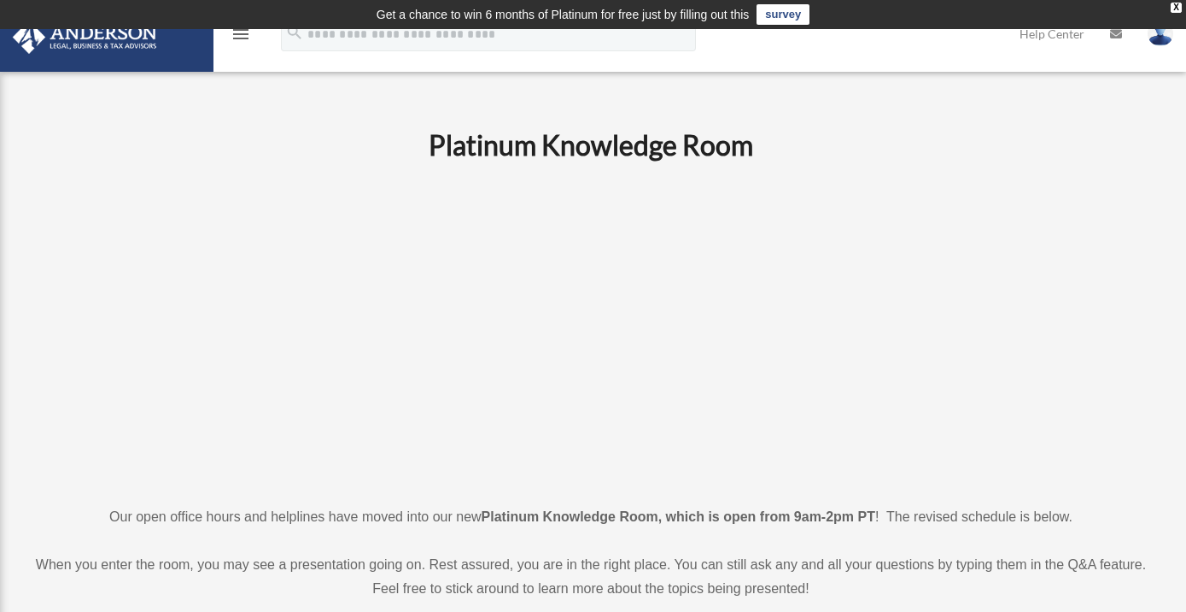
click at [128, 54] on link at bounding box center [106, 35] width 214 height 73
click at [241, 28] on td "Get a chance to win 6 months of Platinum for free just by filling out this surv…" at bounding box center [593, 14] width 1186 height 29
click at [240, 37] on icon "menu" at bounding box center [241, 34] width 20 height 20
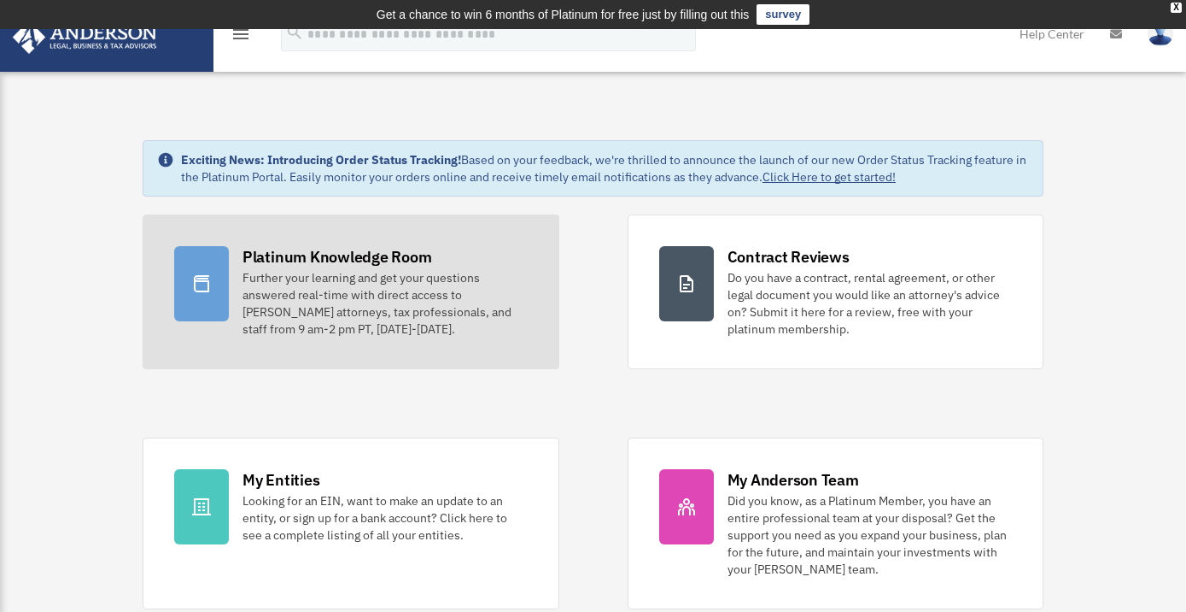
click at [327, 268] on div "Platinum Knowledge Room Further your learning and get your questions answered r…" at bounding box center [385, 291] width 285 height 91
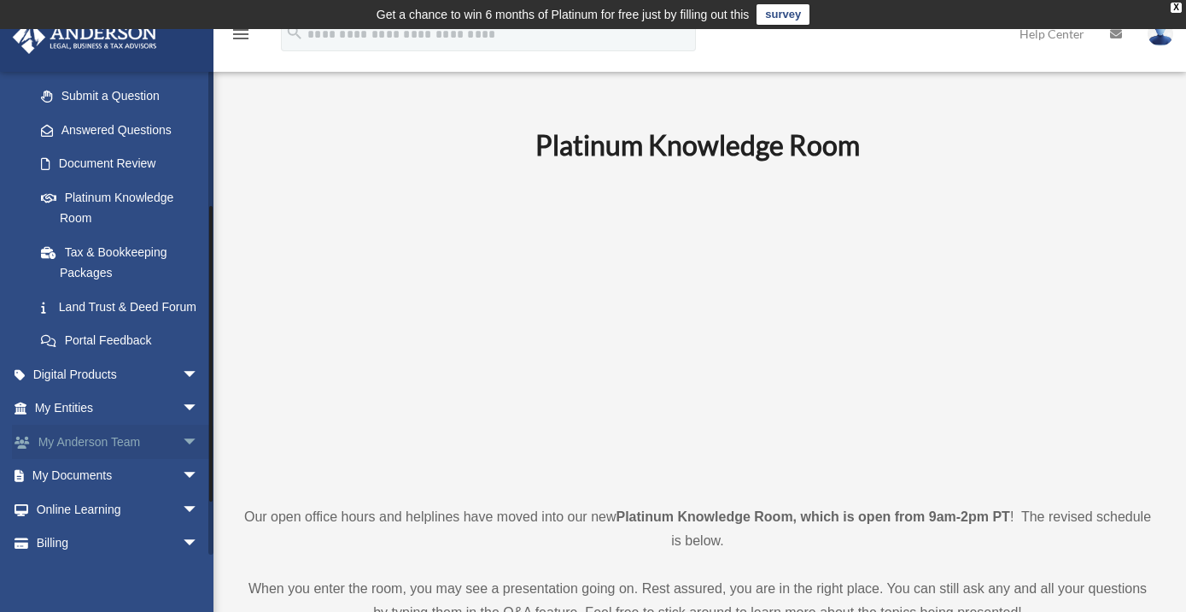
scroll to position [242, 0]
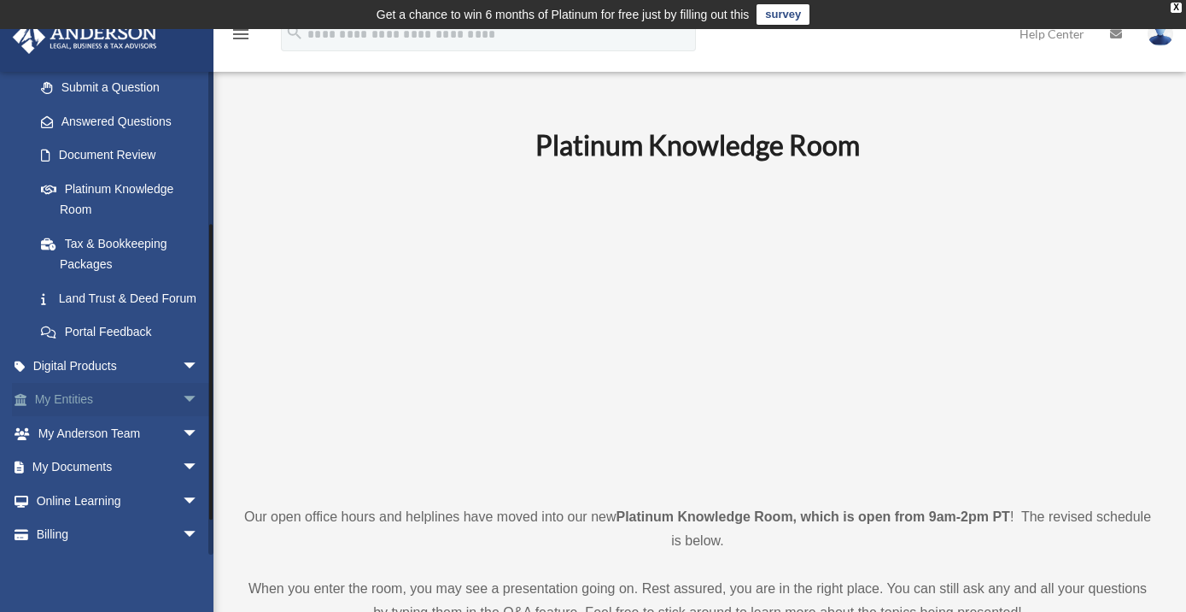
click at [77, 411] on link "My Entities arrow_drop_down" at bounding box center [118, 400] width 213 height 34
click at [182, 417] on span "arrow_drop_down" at bounding box center [199, 400] width 34 height 35
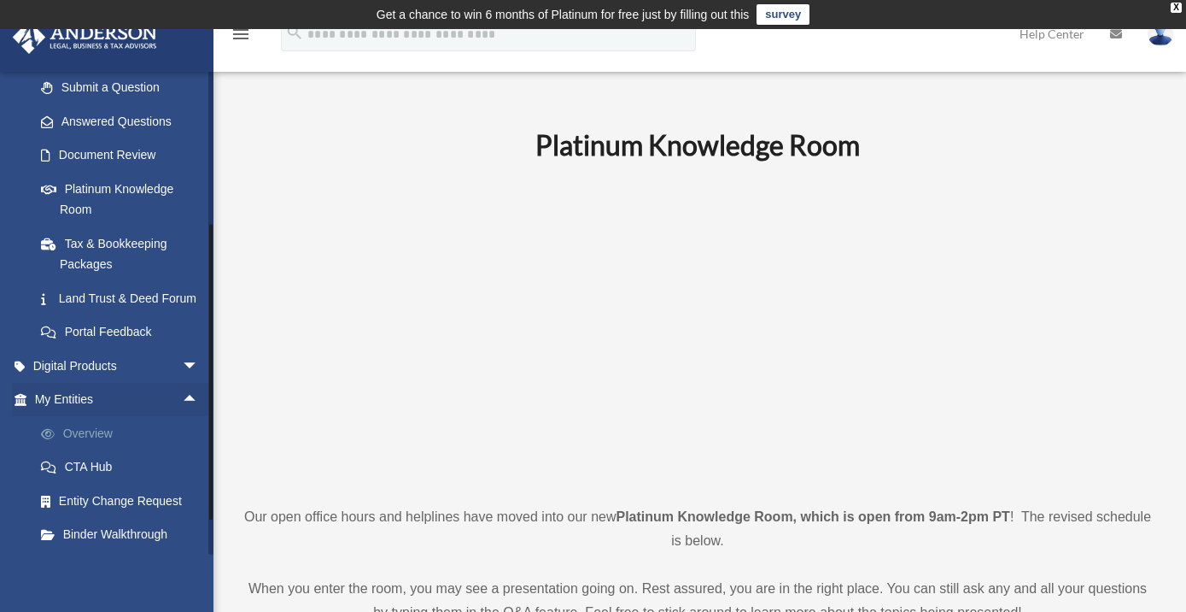
click at [102, 450] on link "Overview" at bounding box center [124, 433] width 201 height 34
click at [103, 450] on link "Overview" at bounding box center [124, 433] width 201 height 34
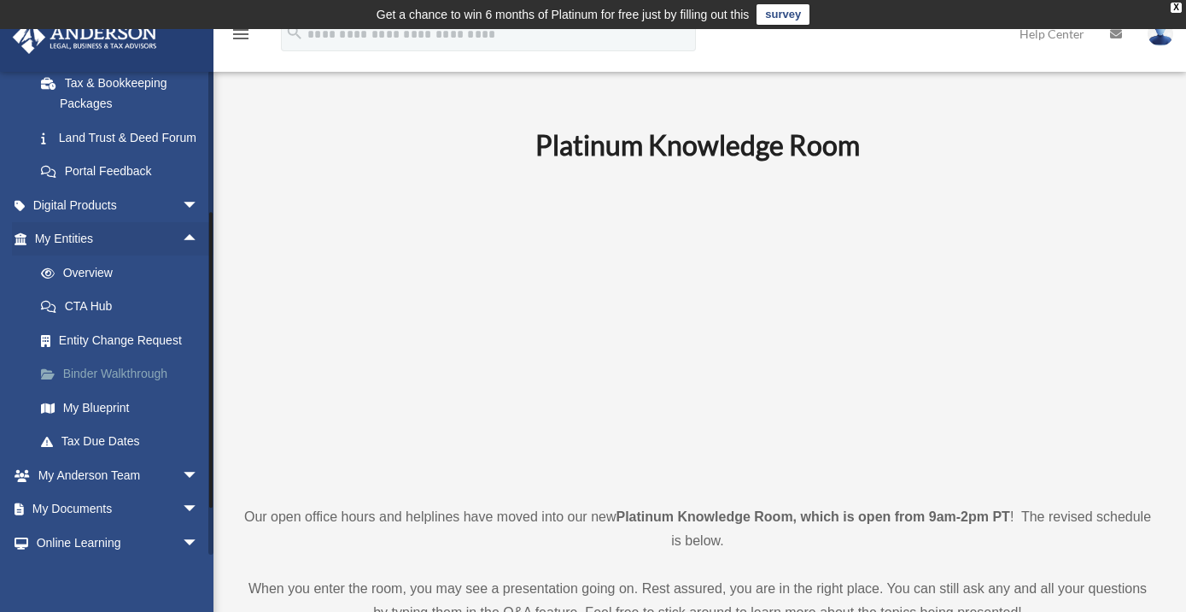
scroll to position [403, 0]
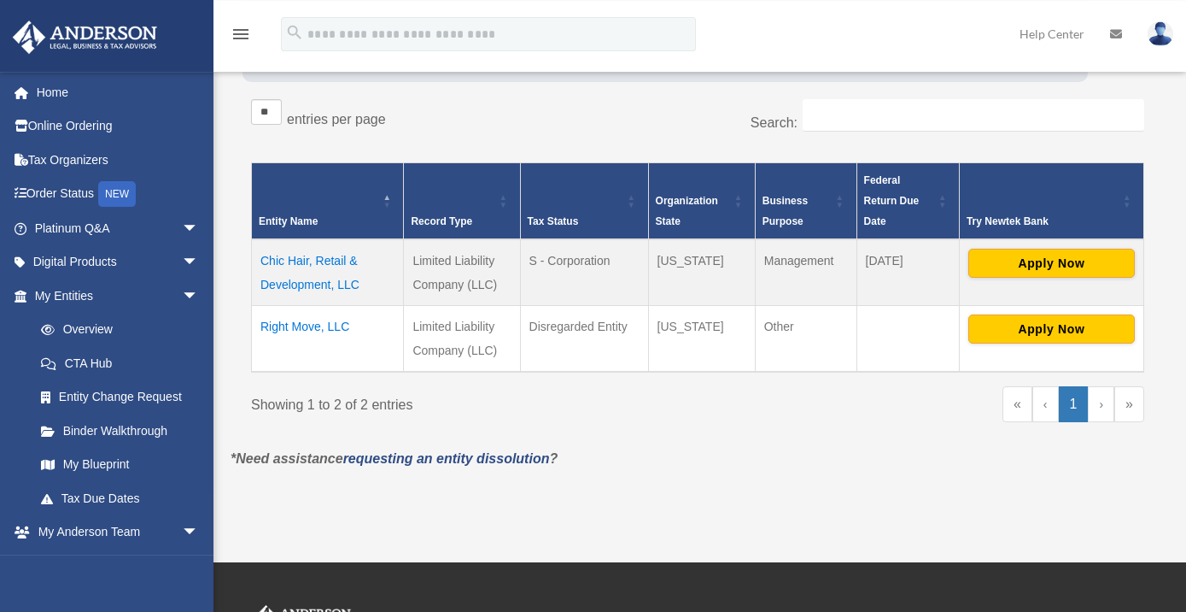
scroll to position [289, 0]
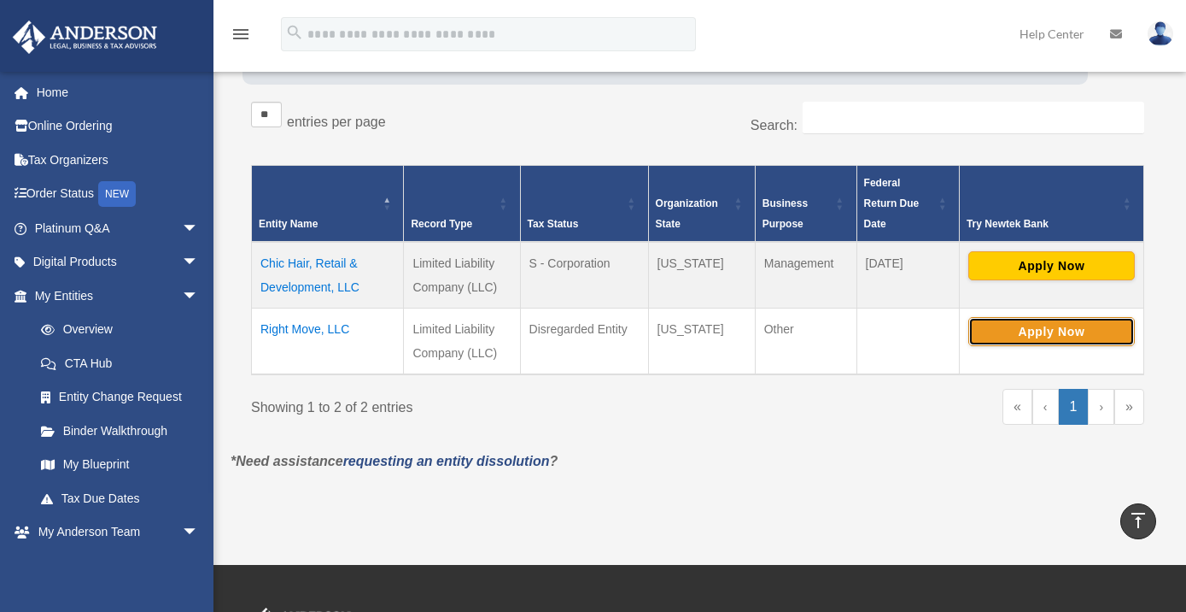
click at [1075, 332] on button "Apply Now" at bounding box center [1052, 331] width 167 height 29
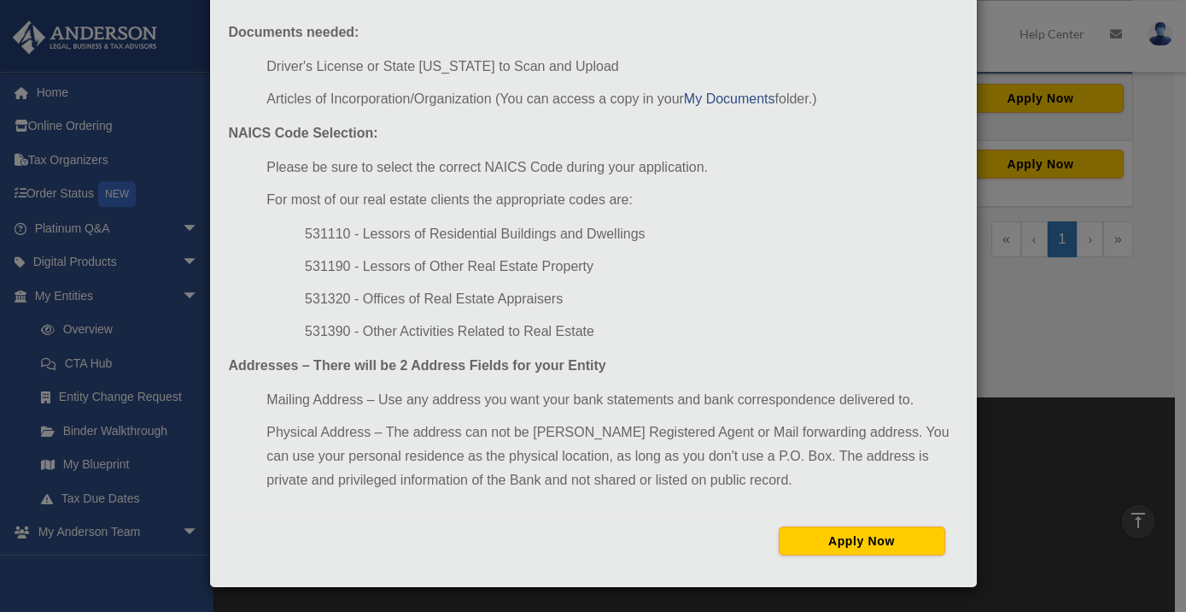
scroll to position [473, 0]
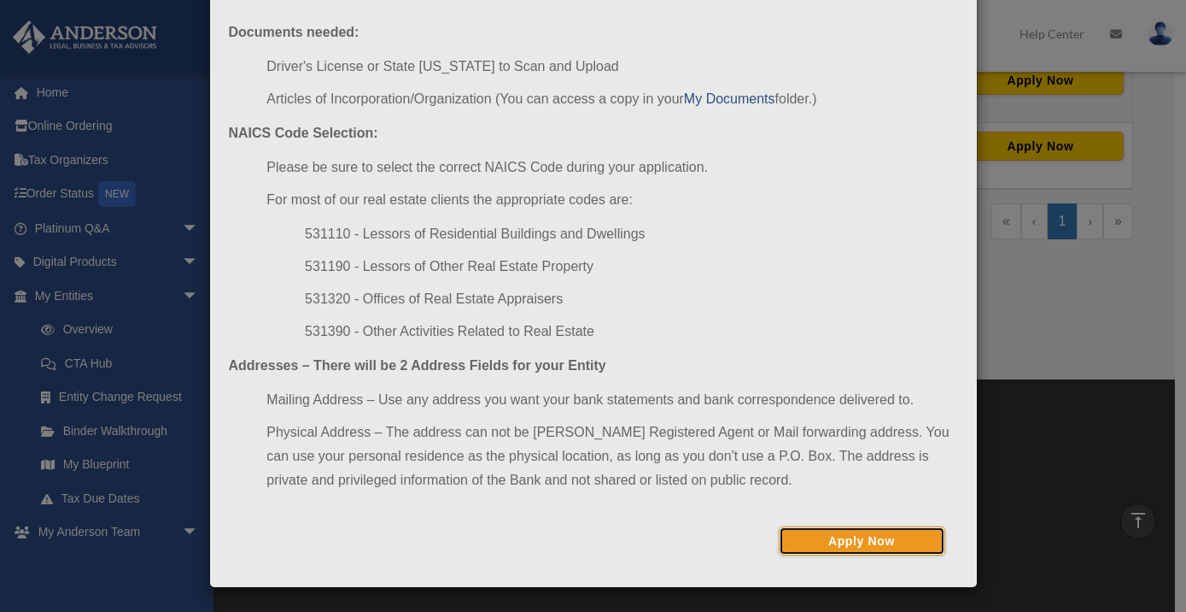
click at [871, 540] on button "Apply Now" at bounding box center [862, 540] width 167 height 29
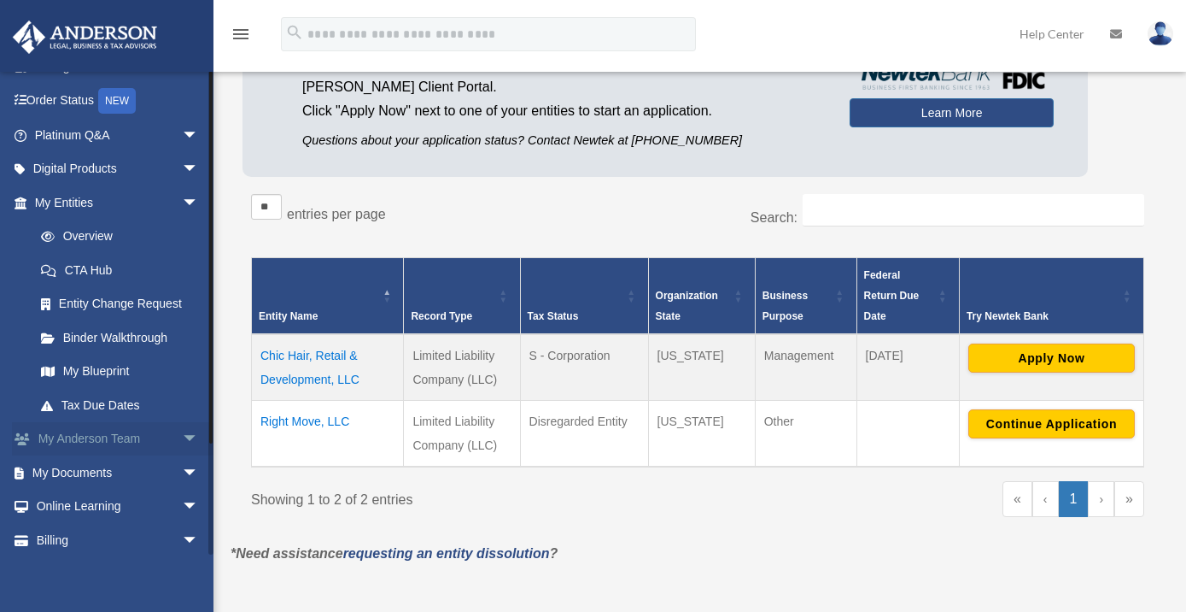
scroll to position [133, 0]
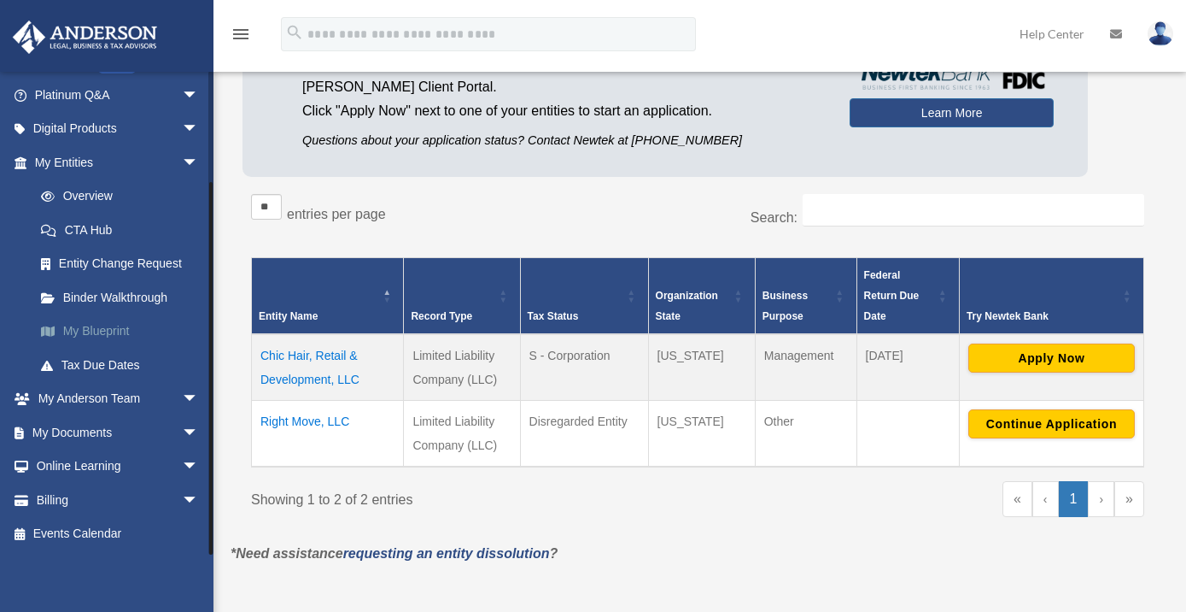
click at [94, 336] on link "My Blueprint" at bounding box center [124, 331] width 201 height 34
click at [109, 332] on link "My Blueprint" at bounding box center [124, 331] width 201 height 34
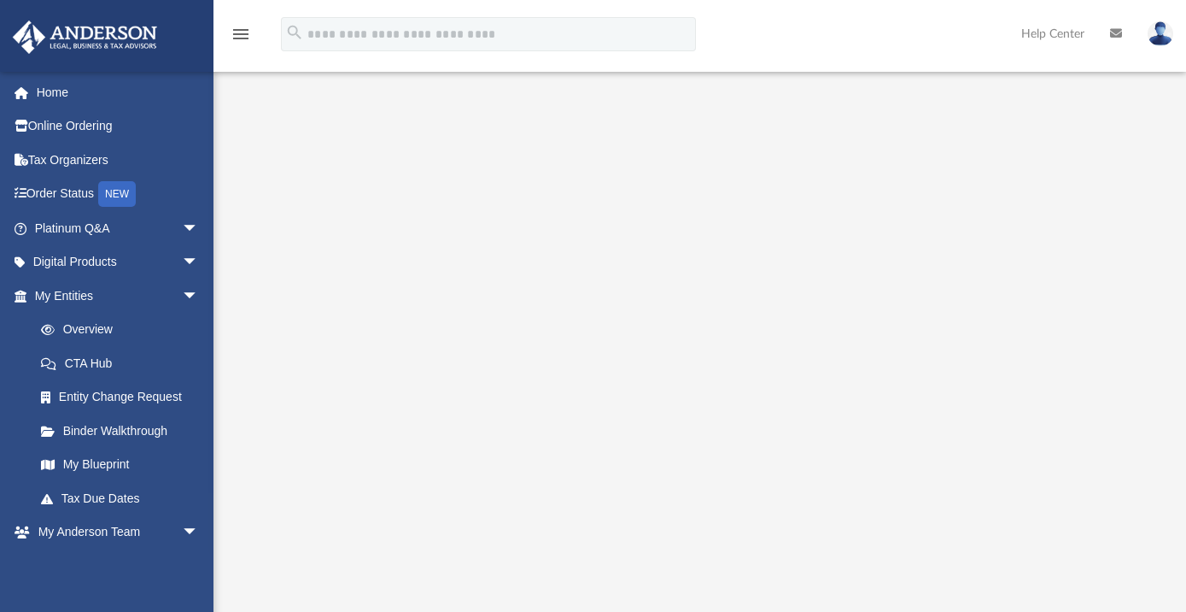
scroll to position [184, 0]
